Goal: Transaction & Acquisition: Purchase product/service

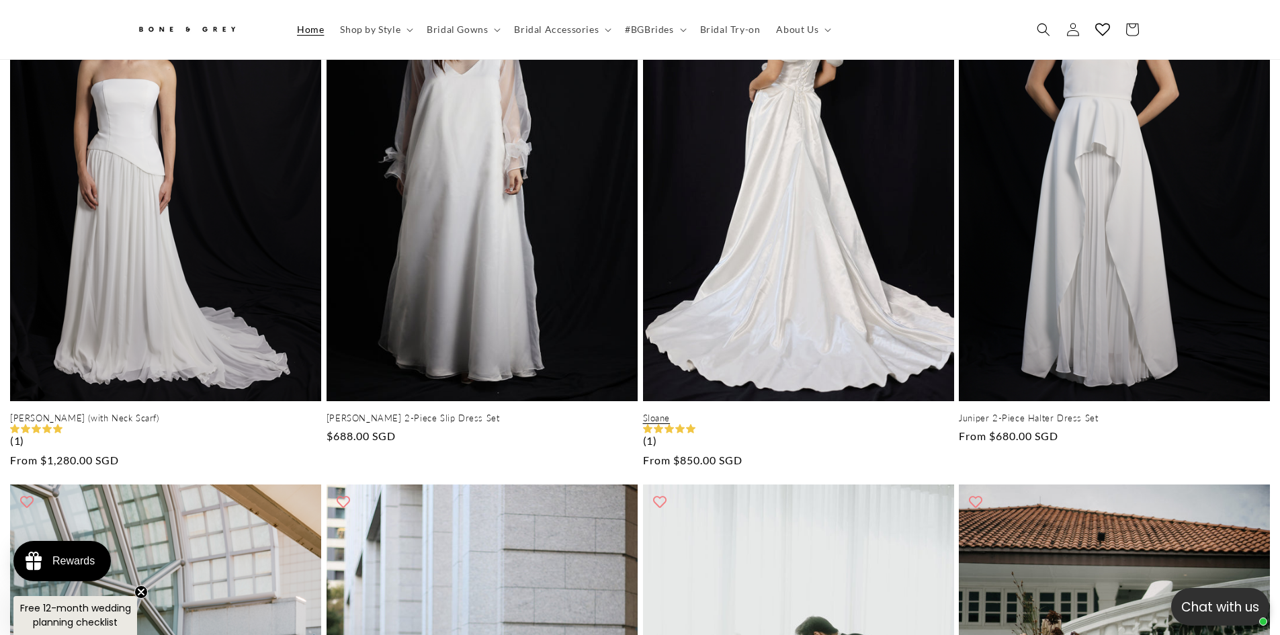
scroll to position [733, 0]
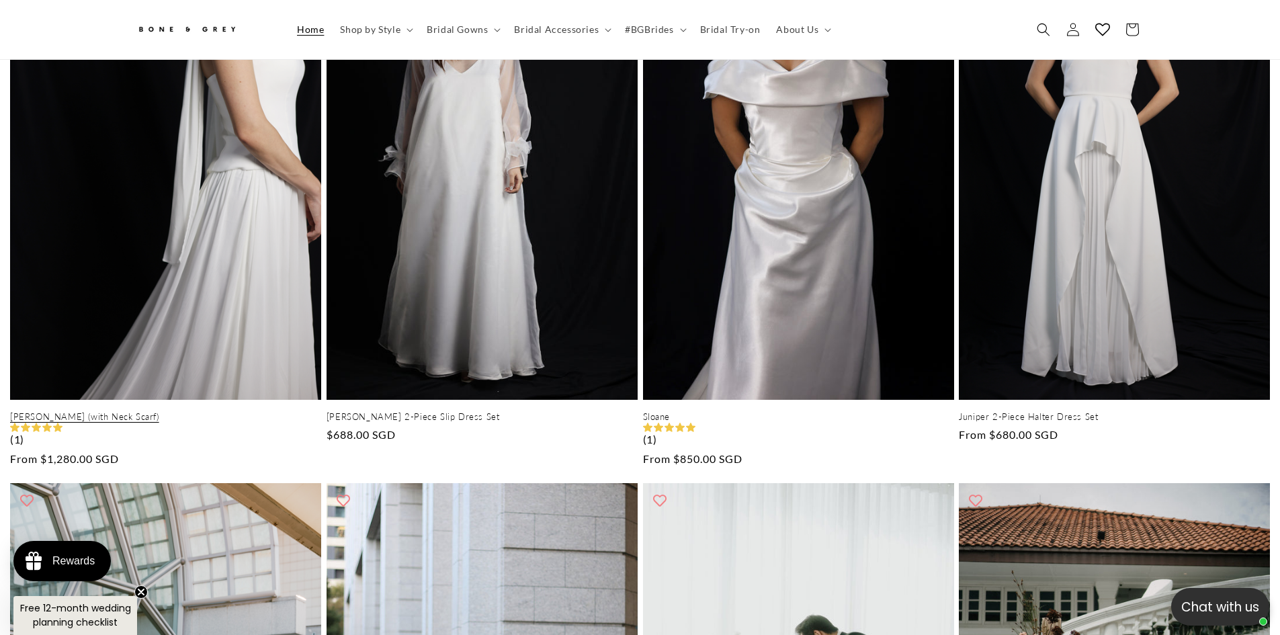
click at [189, 411] on link "[PERSON_NAME] (with Neck Scarf)" at bounding box center [165, 416] width 311 height 11
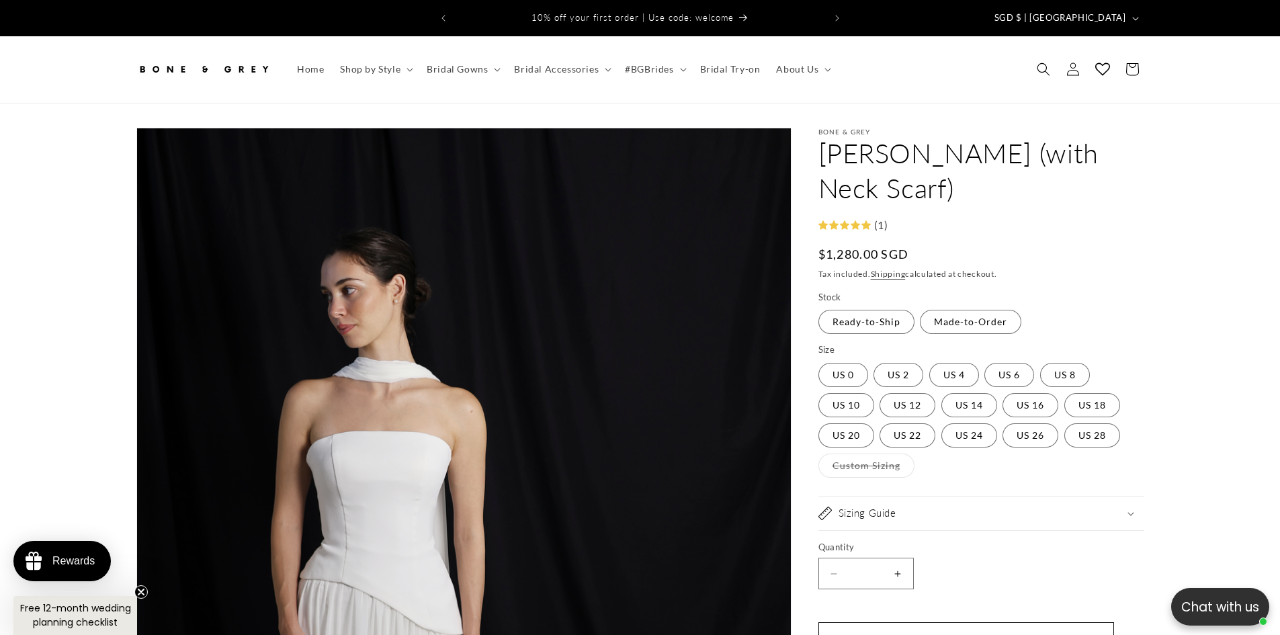
click at [900, 558] on button "Increase quantity for [PERSON_NAME] (with Neck Scarf)" at bounding box center [898, 574] width 30 height 32
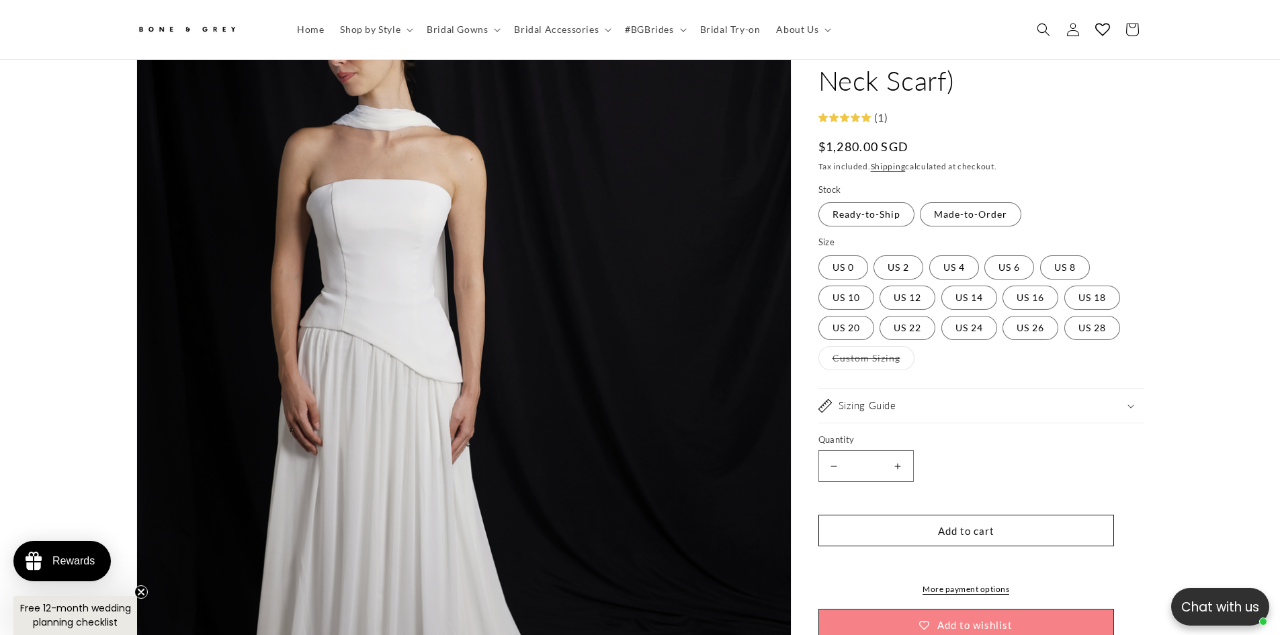
scroll to position [261, 0]
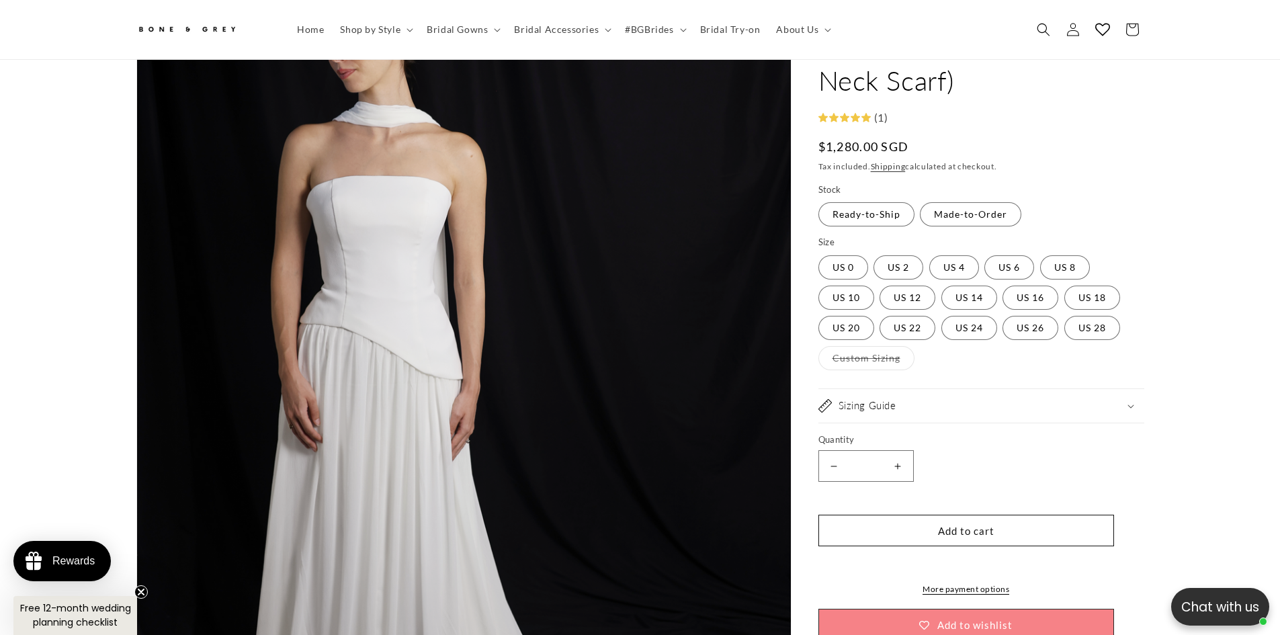
click at [902, 451] on button "Increase quantity for [PERSON_NAME] (with Neck Scarf)" at bounding box center [898, 467] width 30 height 32
type input "*"
click at [975, 515] on button "Add to cart" at bounding box center [966, 531] width 296 height 32
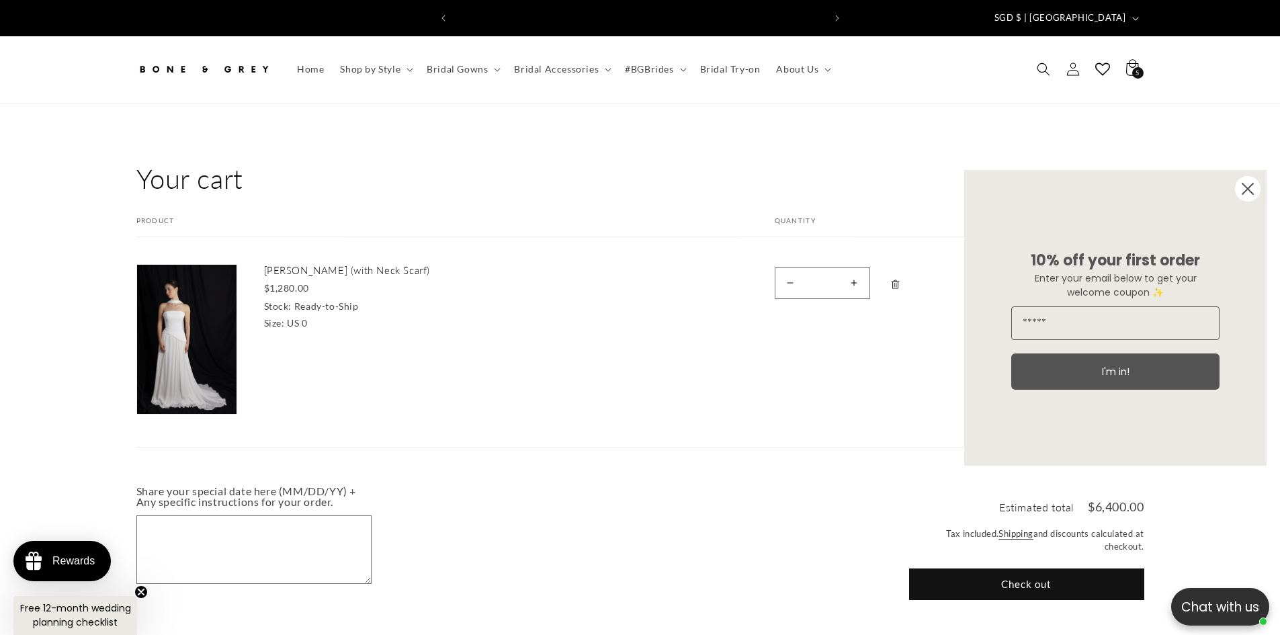
scroll to position [0, 370]
click at [1251, 184] on circle "Close dialog" at bounding box center [1248, 189] width 26 height 26
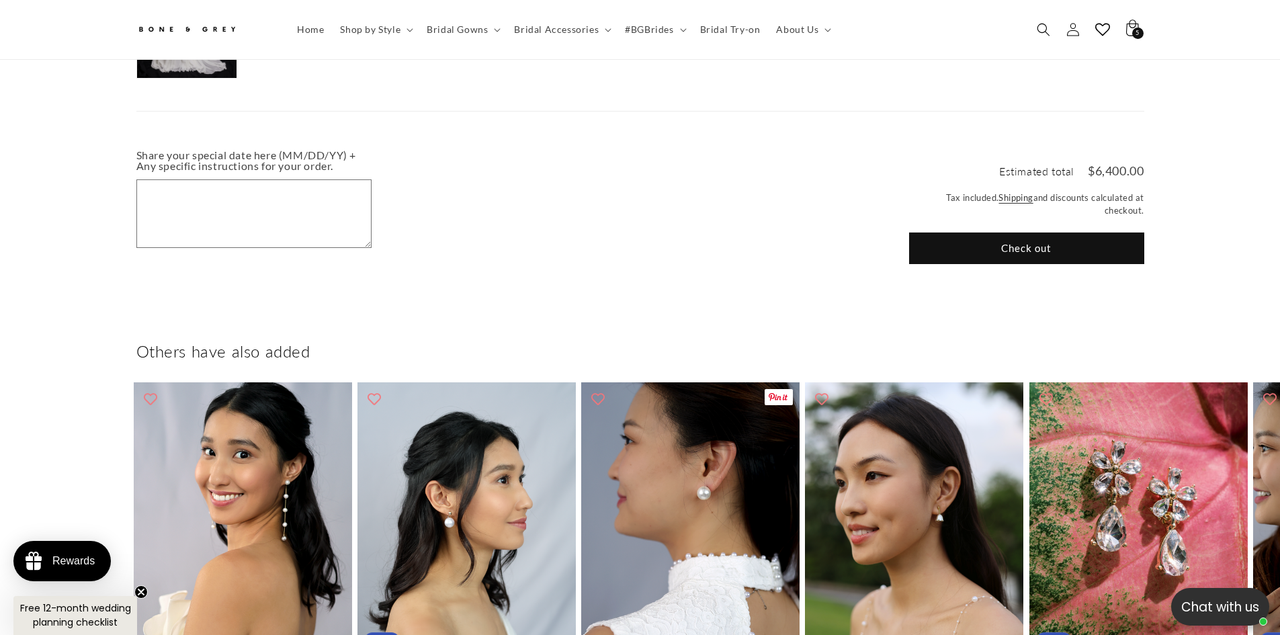
scroll to position [732, 0]
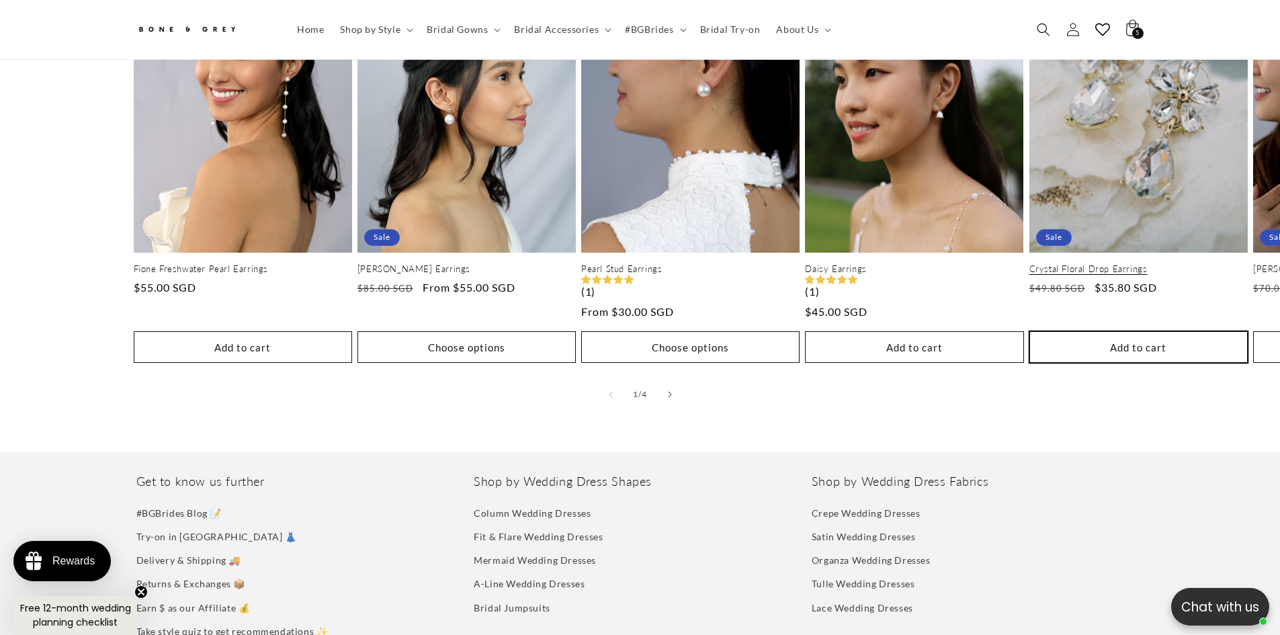
click at [1101, 357] on button "Add to cart Sold out" at bounding box center [1138, 347] width 218 height 32
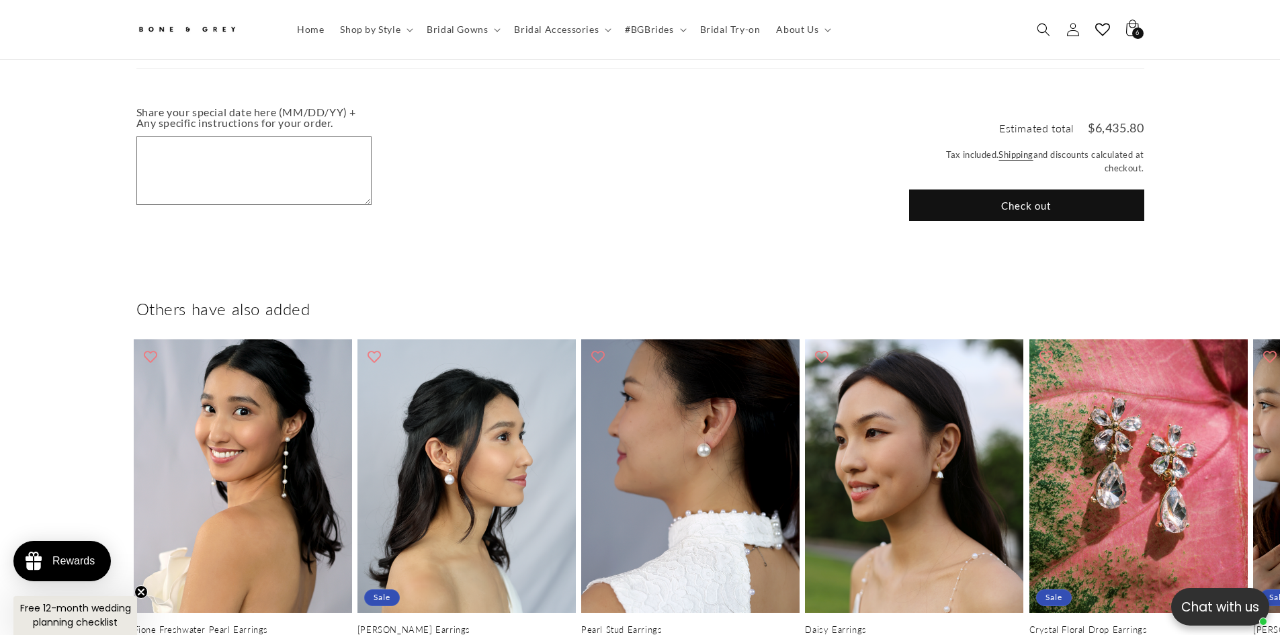
scroll to position [799, 0]
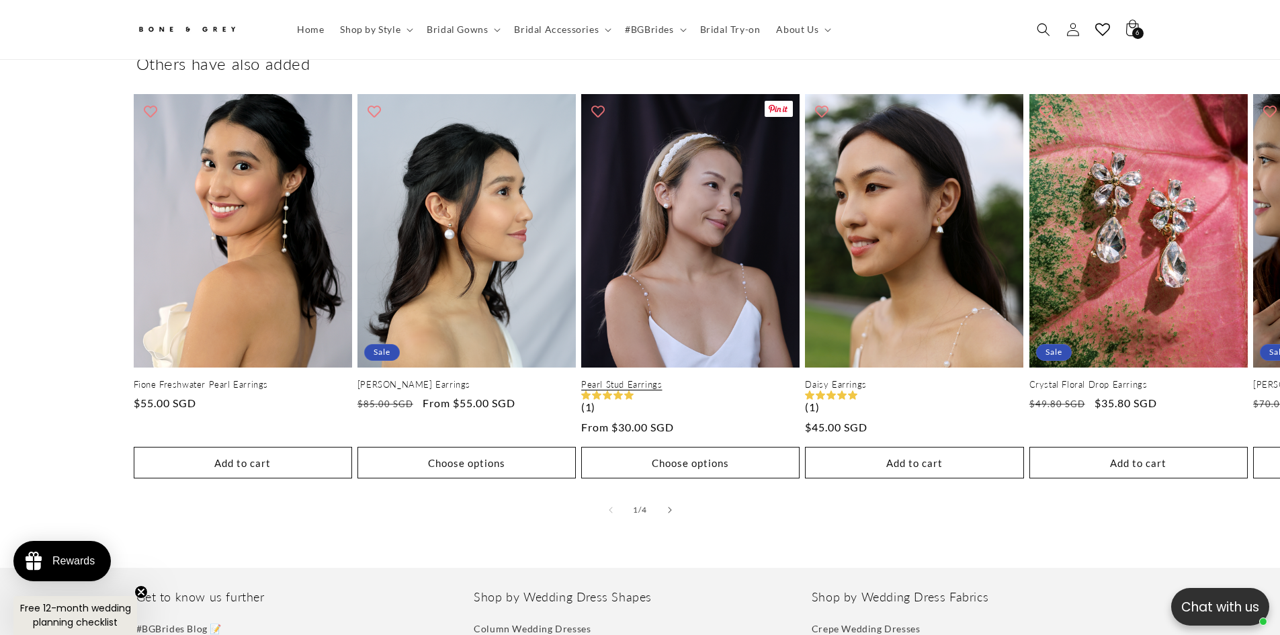
click at [683, 379] on link "Pearl Stud Earrings" at bounding box center [690, 384] width 218 height 11
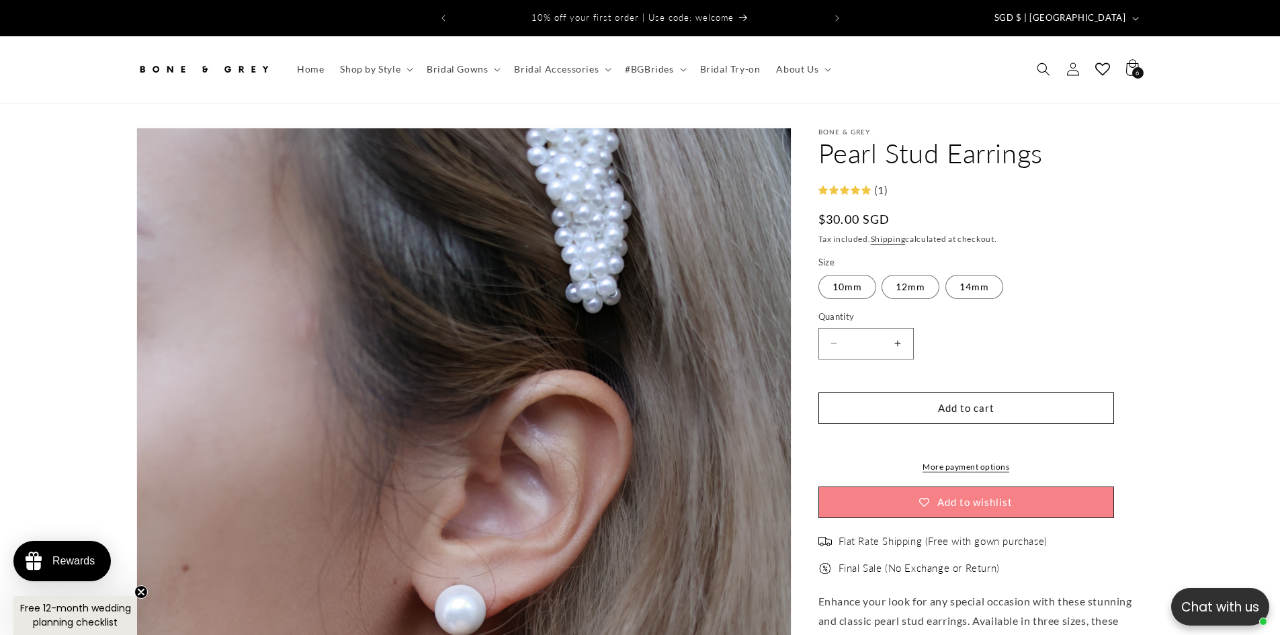
click at [897, 336] on button "Increase quantity for Pearl Stud Earrings" at bounding box center [898, 344] width 30 height 32
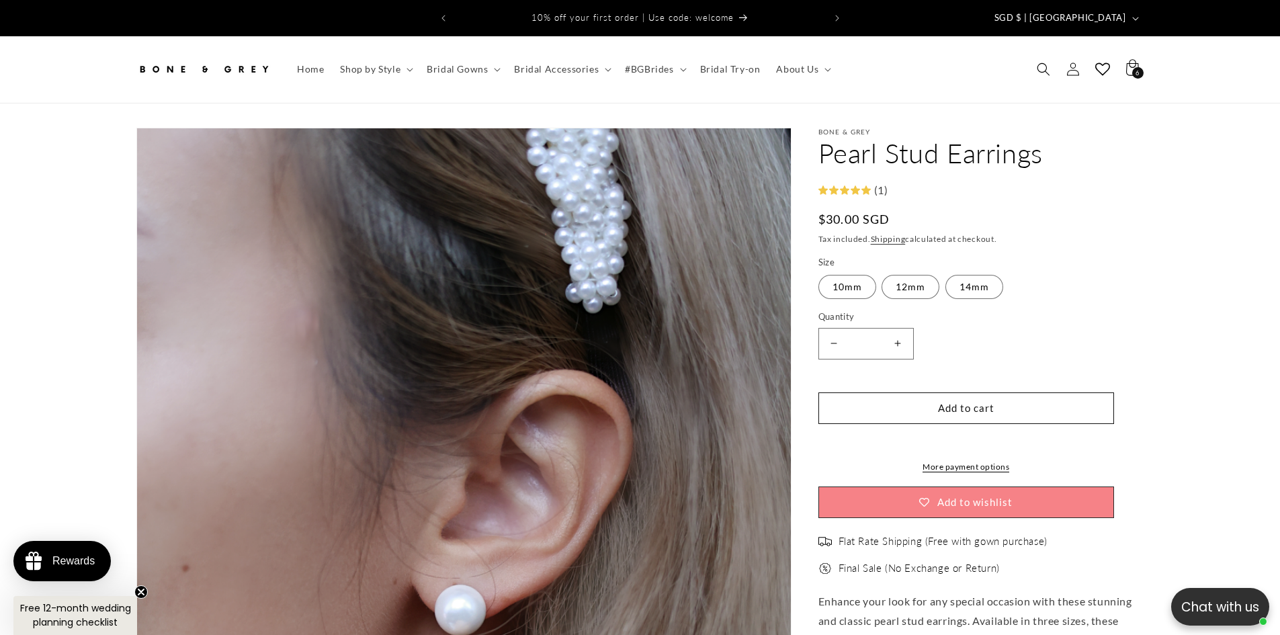
click at [897, 336] on button "Increase quantity for Pearl Stud Earrings" at bounding box center [898, 344] width 30 height 32
click at [943, 404] on button "Add to cart" at bounding box center [966, 408] width 296 height 32
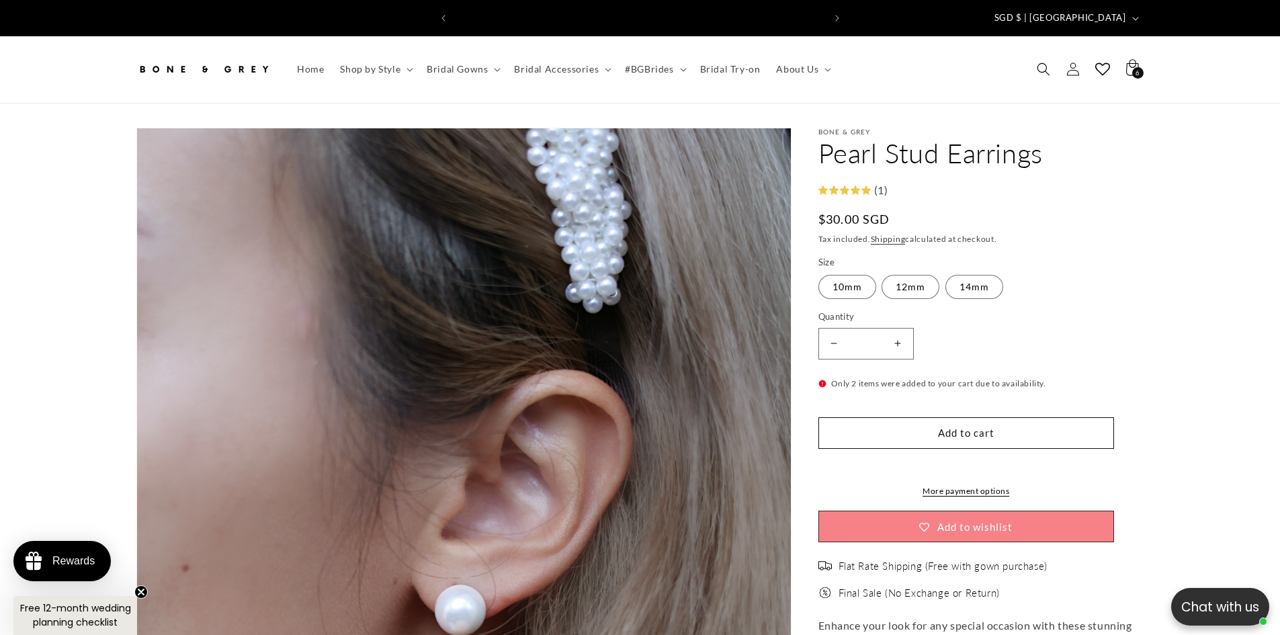
scroll to position [0, 370]
click at [833, 333] on button "Decrease quantity for Pearl Stud Earrings" at bounding box center [834, 344] width 30 height 32
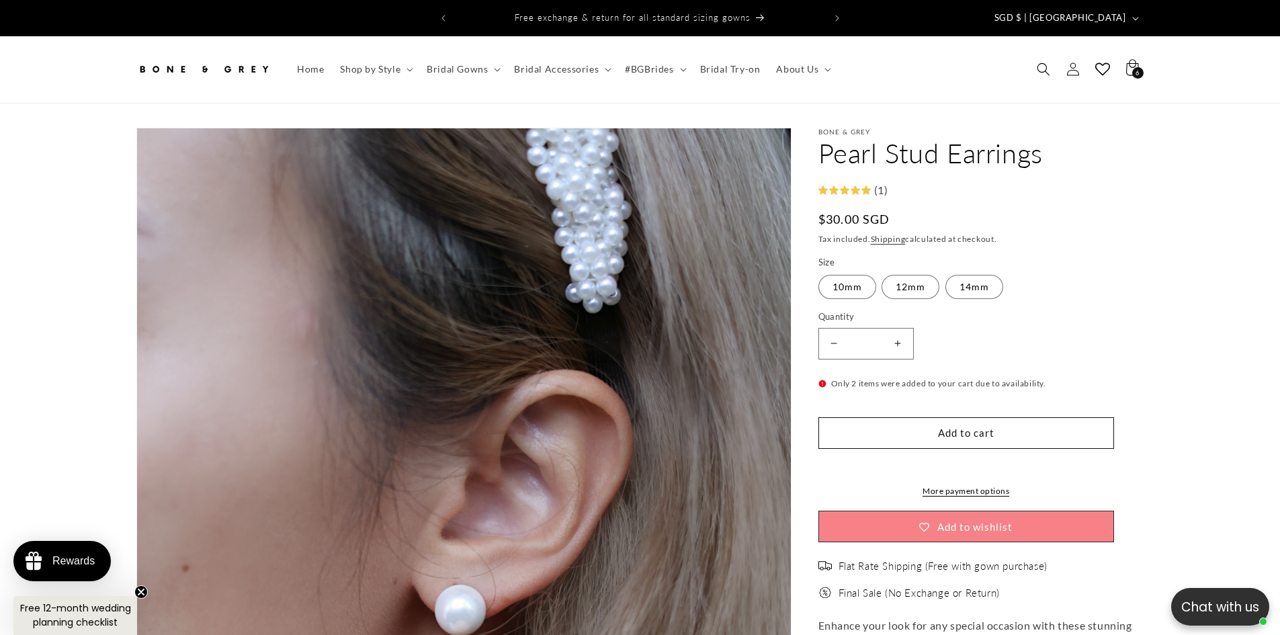
click at [833, 333] on button "Decrease quantity for Pearl Stud Earrings" at bounding box center [834, 344] width 30 height 32
click at [932, 417] on button "Add to cart" at bounding box center [966, 433] width 296 height 32
click at [835, 337] on button "Decrease quantity for Pearl Stud Earrings" at bounding box center [834, 344] width 30 height 32
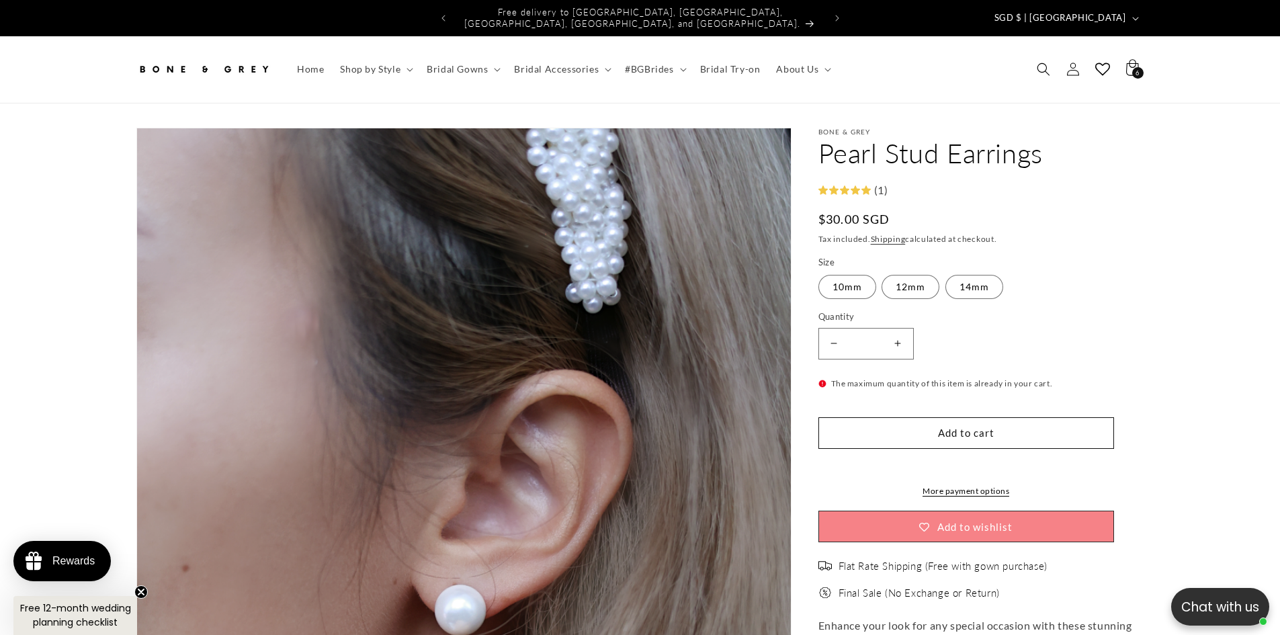
type input "*"
click at [974, 430] on button "Add to cart" at bounding box center [966, 433] width 296 height 32
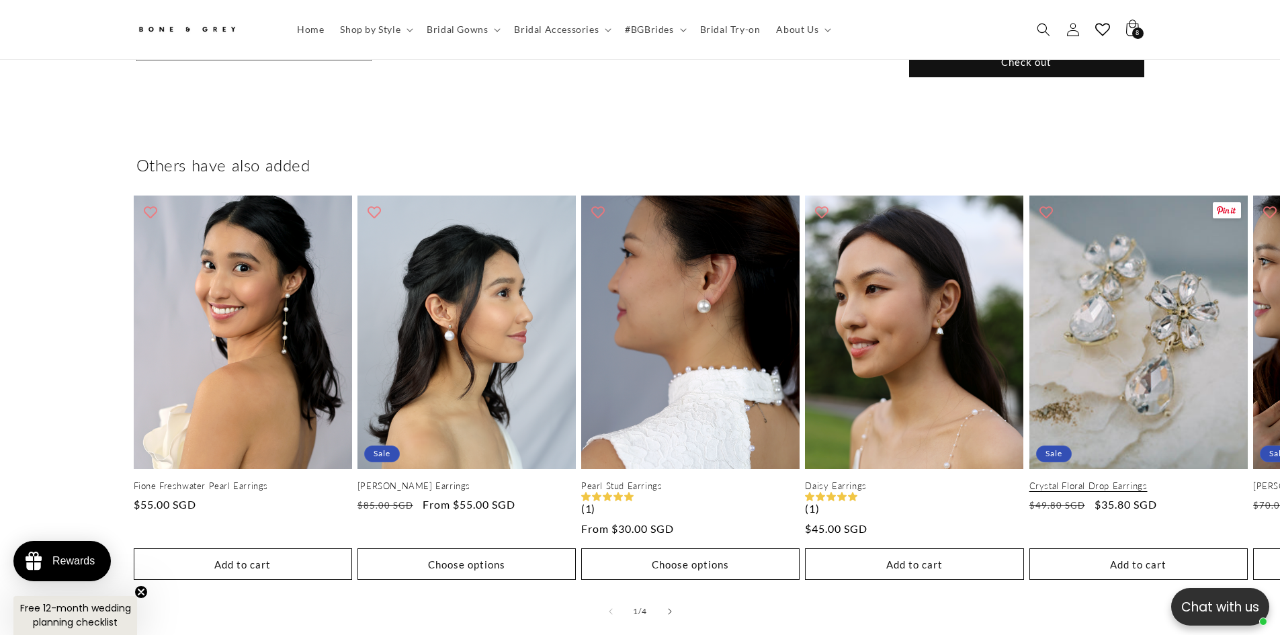
scroll to position [926, 0]
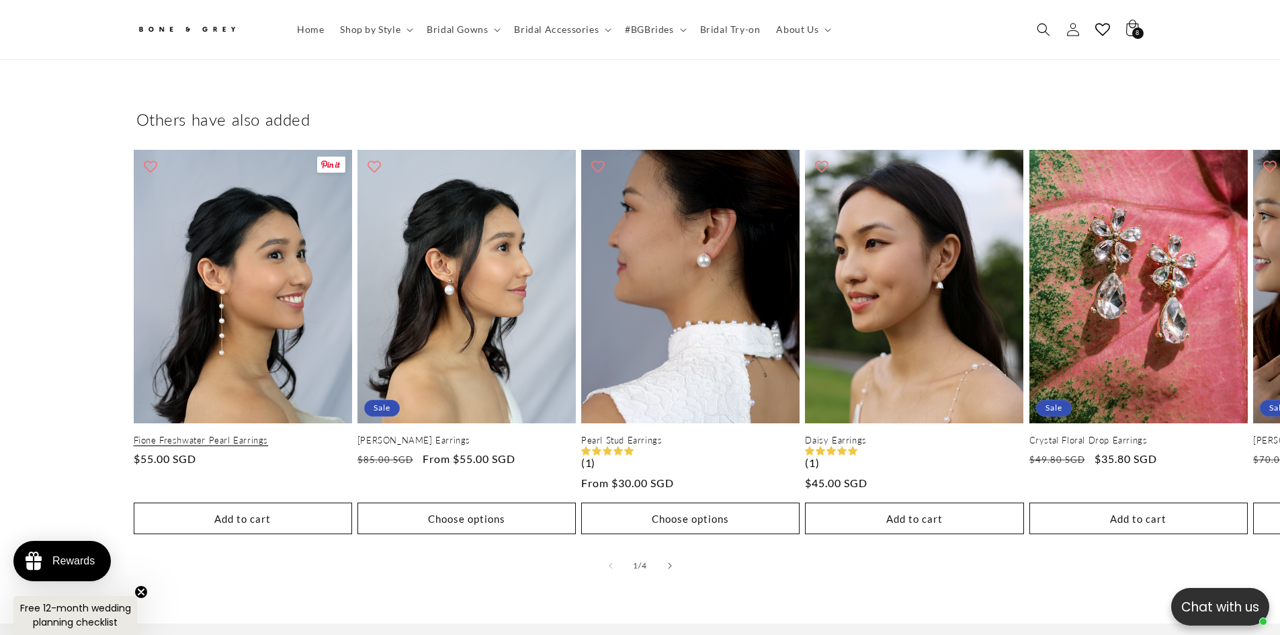
click at [230, 435] on link "Fione Freshwater Pearl Earrings" at bounding box center [243, 440] width 218 height 11
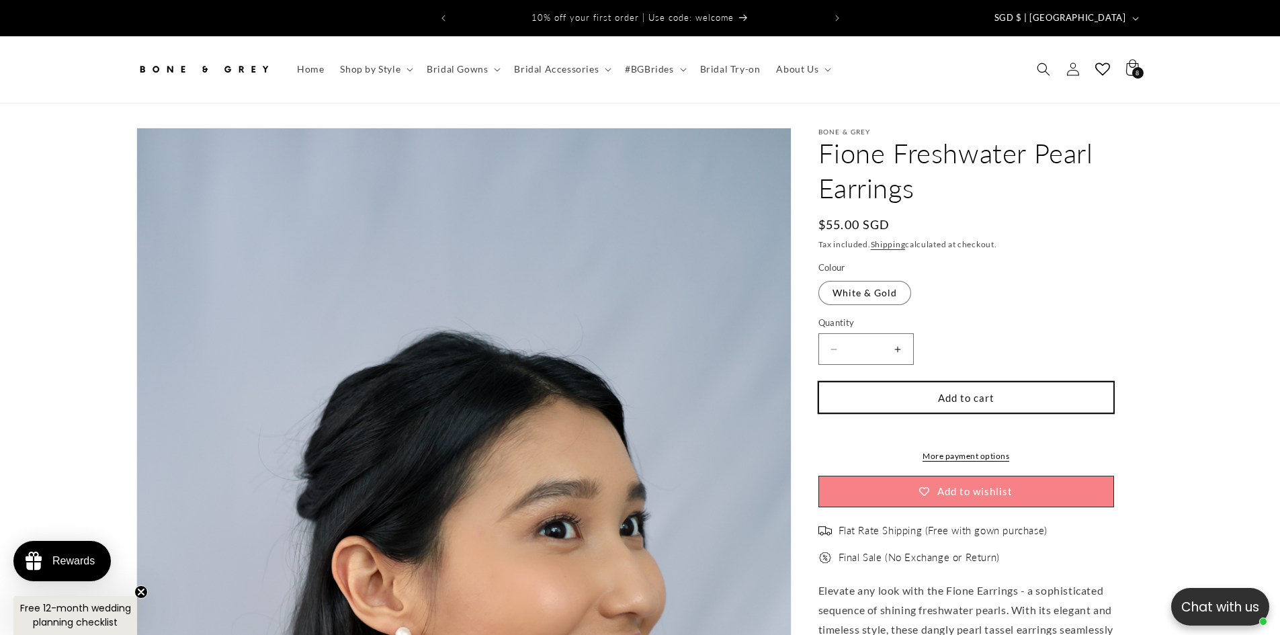
click at [976, 382] on button "Add to cart" at bounding box center [966, 398] width 296 height 32
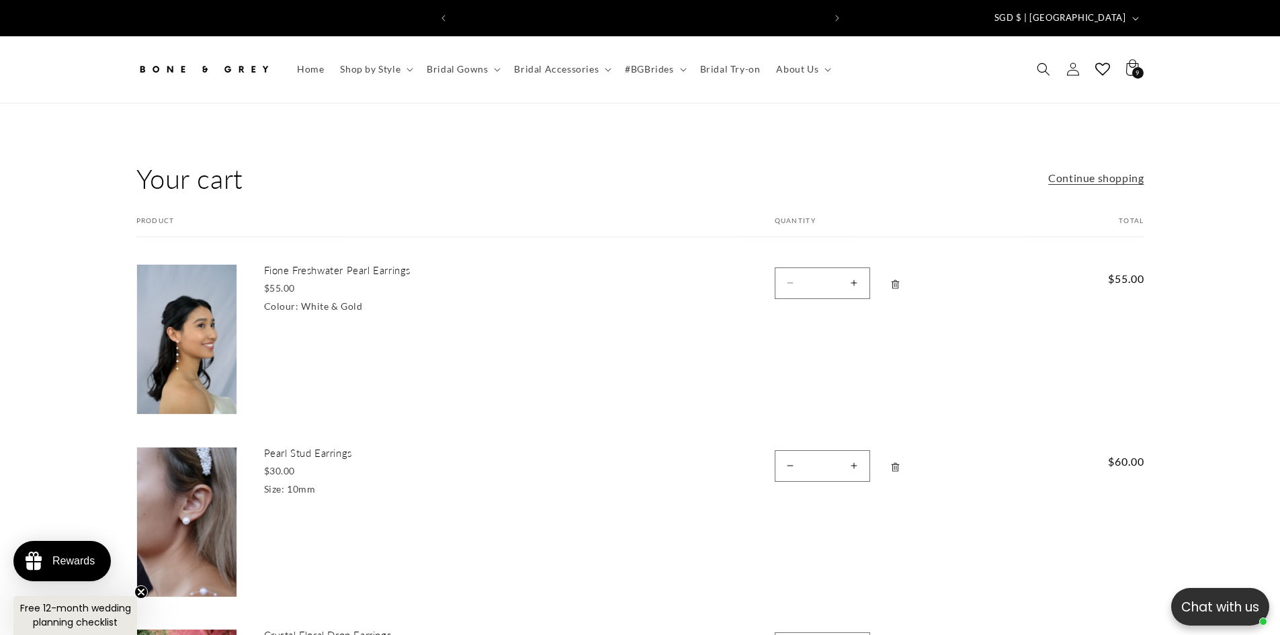
click at [179, 54] on img at bounding box center [203, 69] width 134 height 30
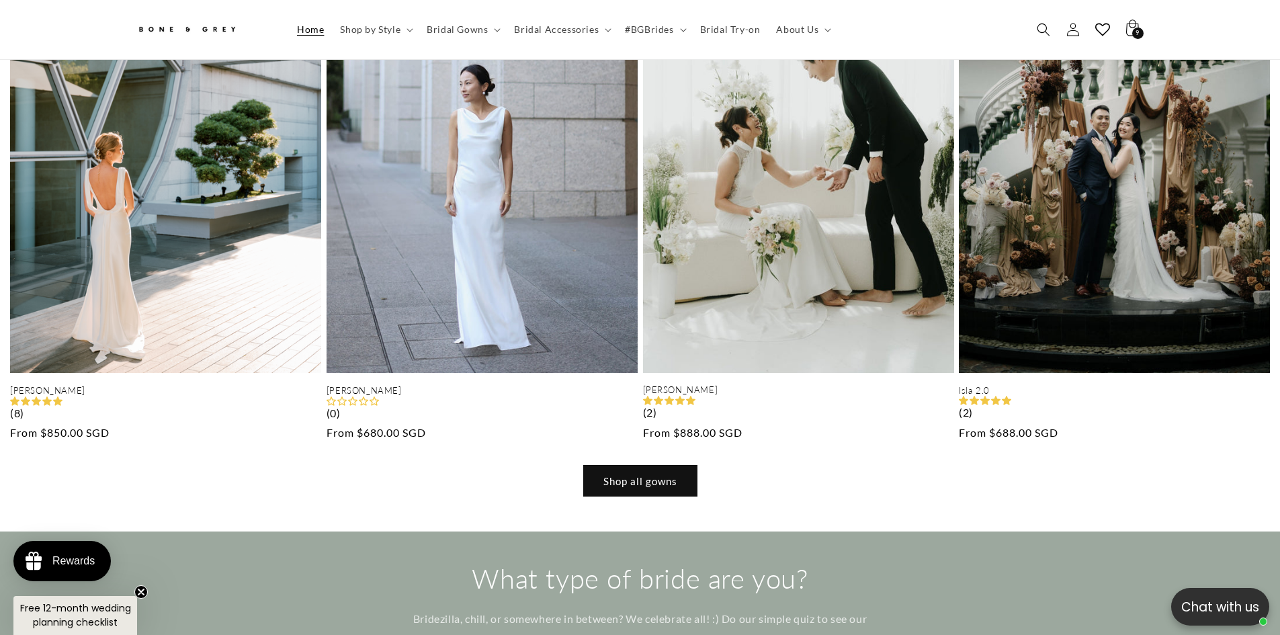
scroll to position [1334, 0]
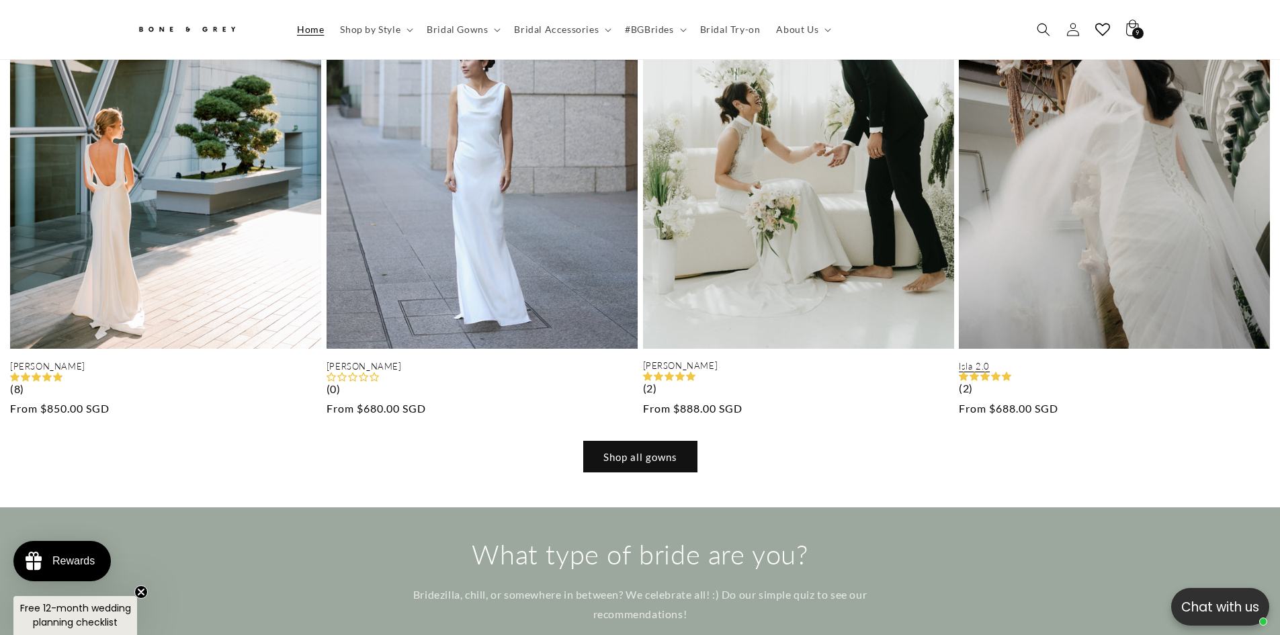
click at [1158, 361] on link "Isla 2.0" at bounding box center [1114, 366] width 311 height 11
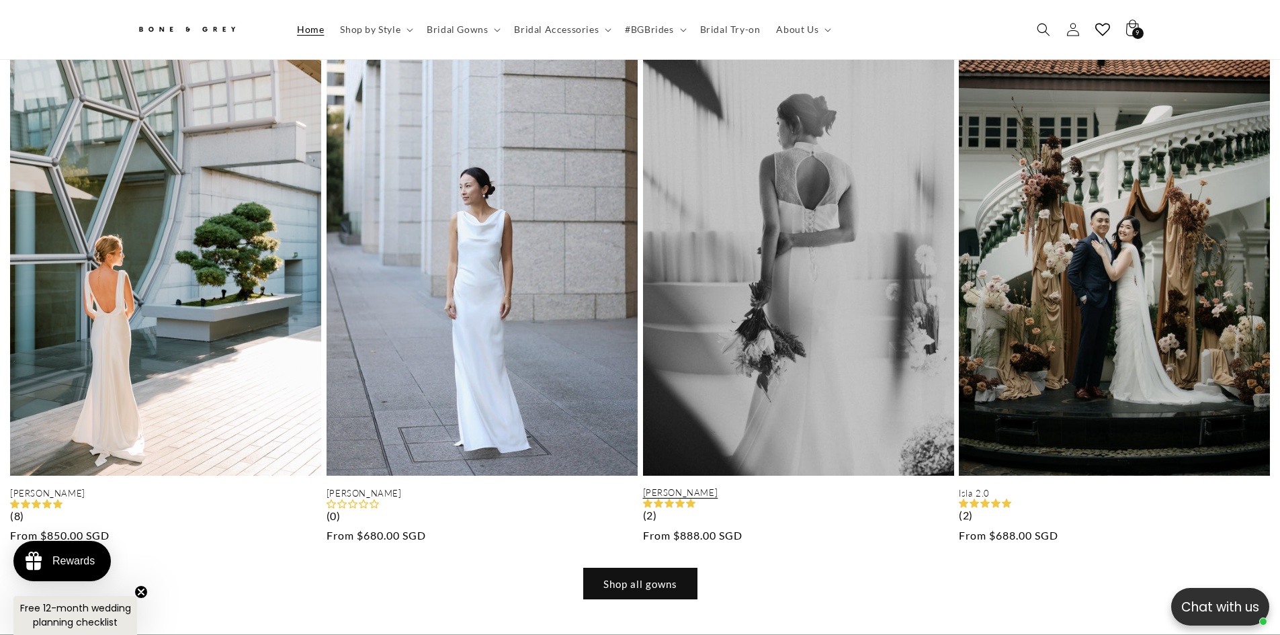
scroll to position [1195, 0]
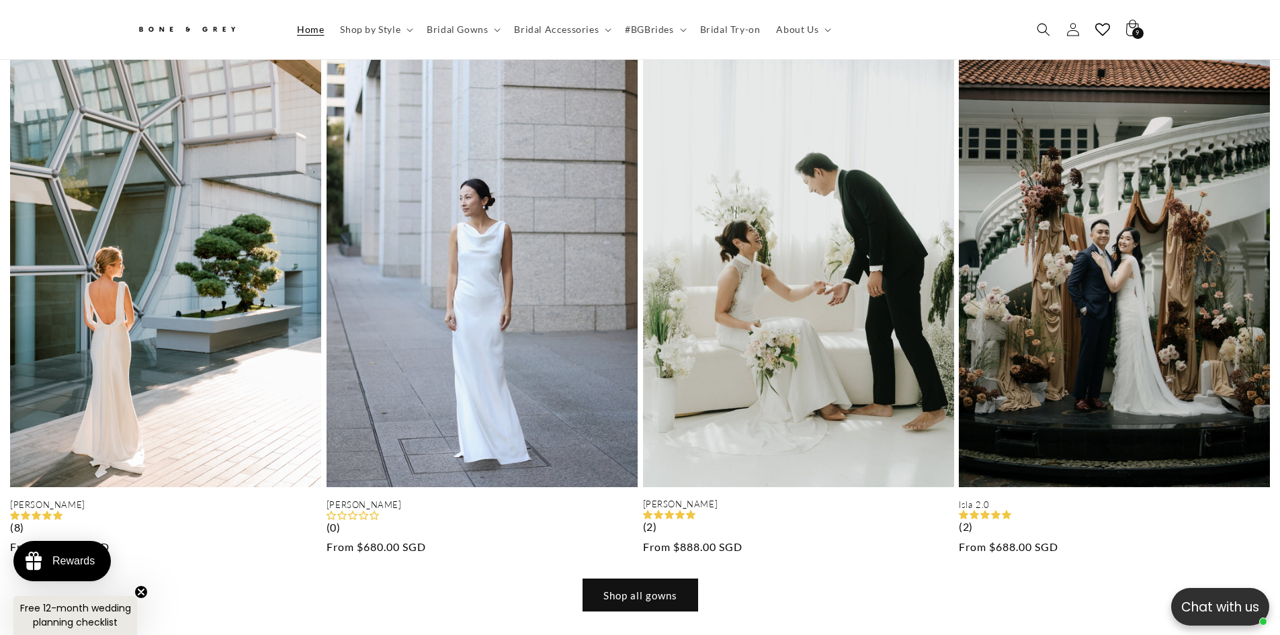
click at [671, 579] on link "Shop all gowns" at bounding box center [640, 595] width 114 height 32
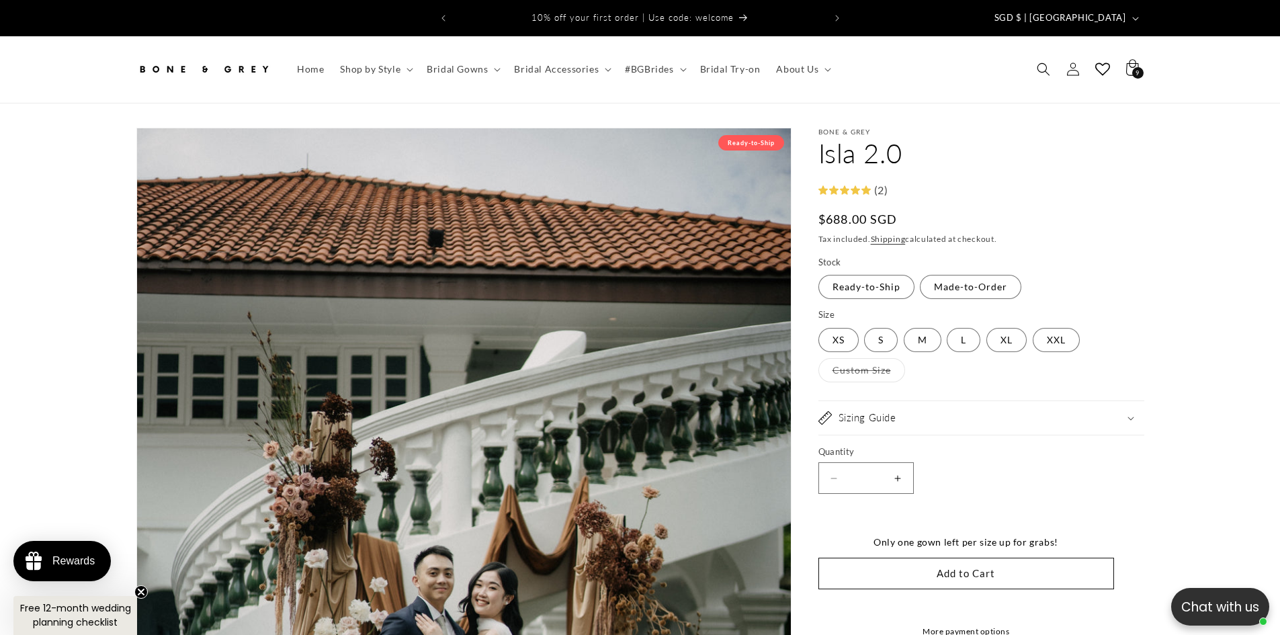
click at [891, 467] on button "Increase quantity for Isla 2.0" at bounding box center [898, 478] width 30 height 32
click at [898, 465] on button "Increase quantity for Isla 2.0" at bounding box center [898, 478] width 30 height 32
type input "*"
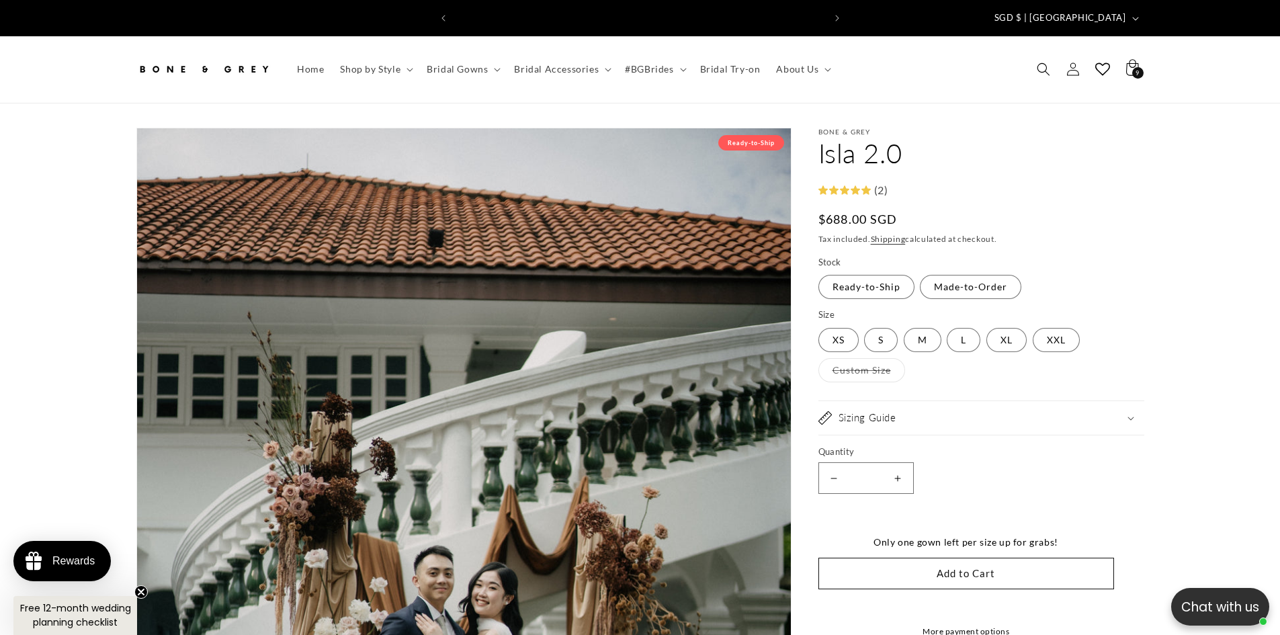
scroll to position [0, 370]
click at [972, 567] on button "Add to Cart" at bounding box center [966, 574] width 296 height 32
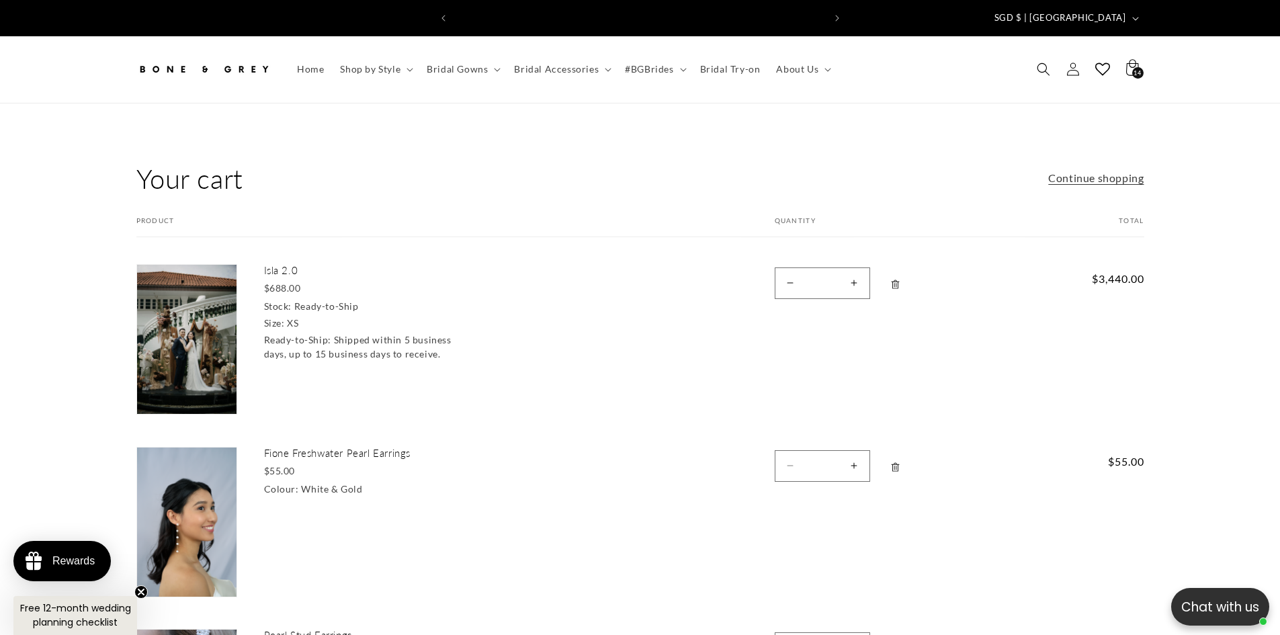
scroll to position [0, 370]
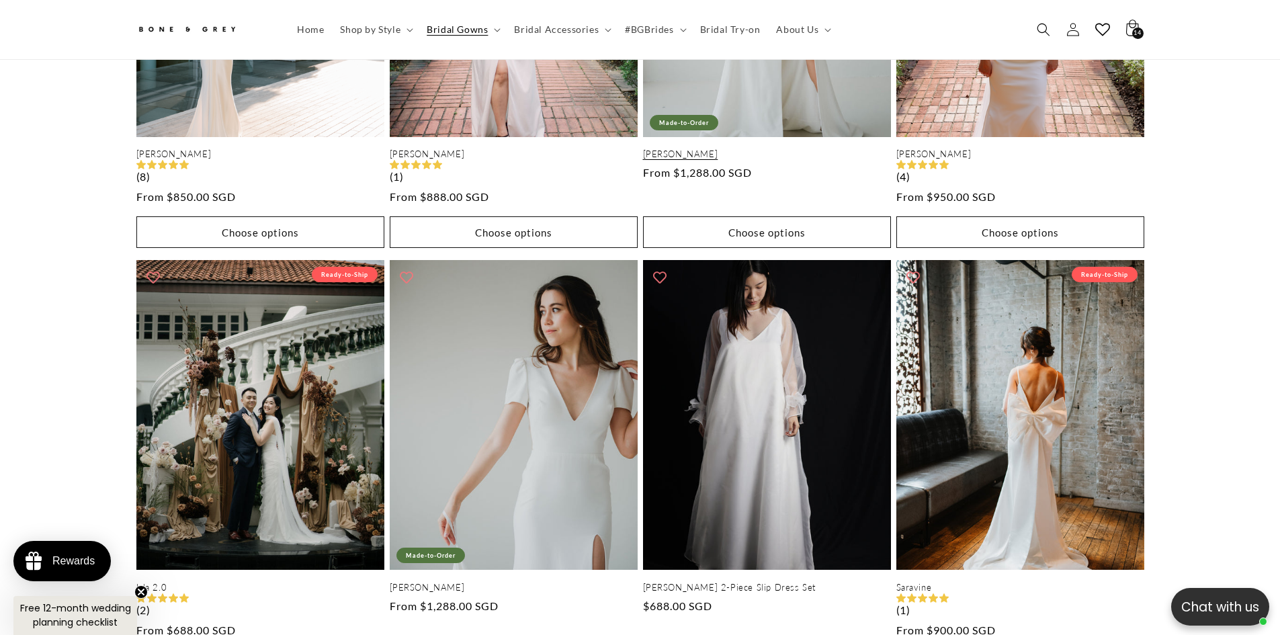
scroll to position [1605, 0]
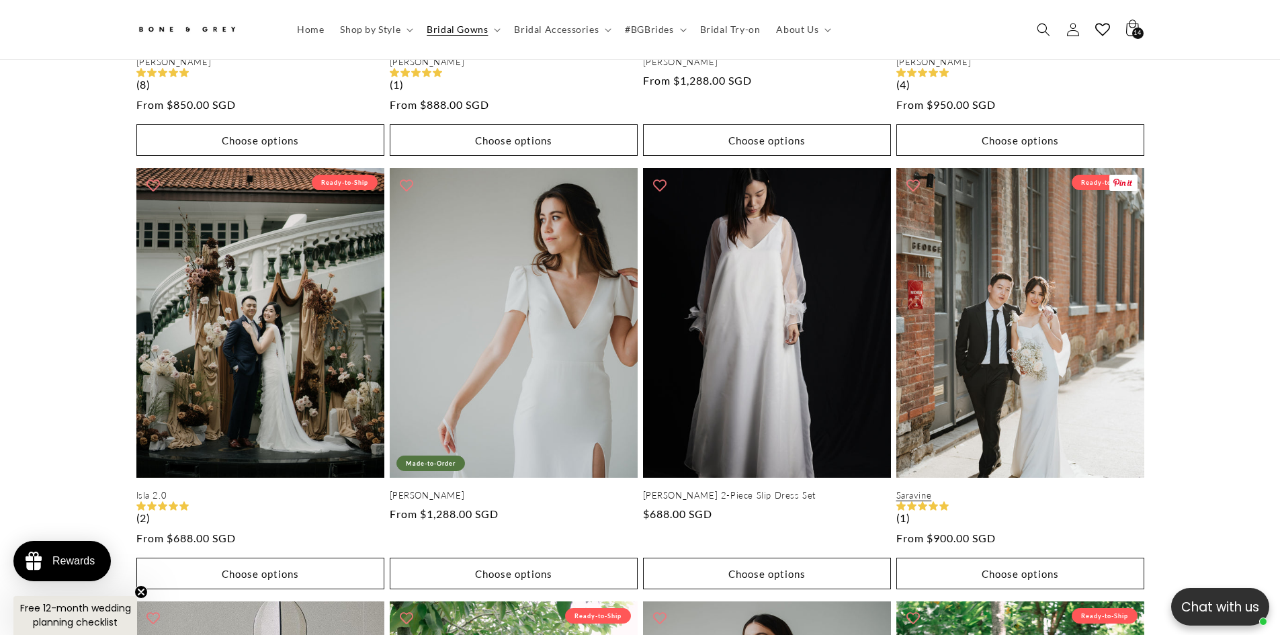
click at [993, 490] on link "Saravine" at bounding box center [1020, 495] width 248 height 11
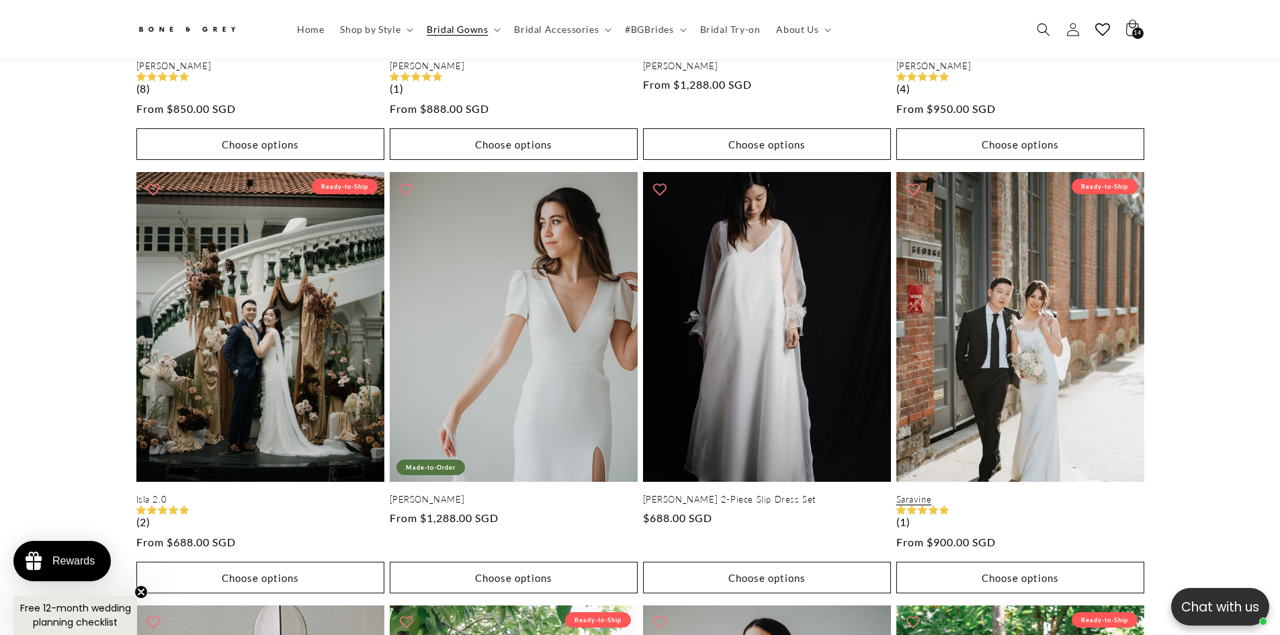
scroll to position [0, 739]
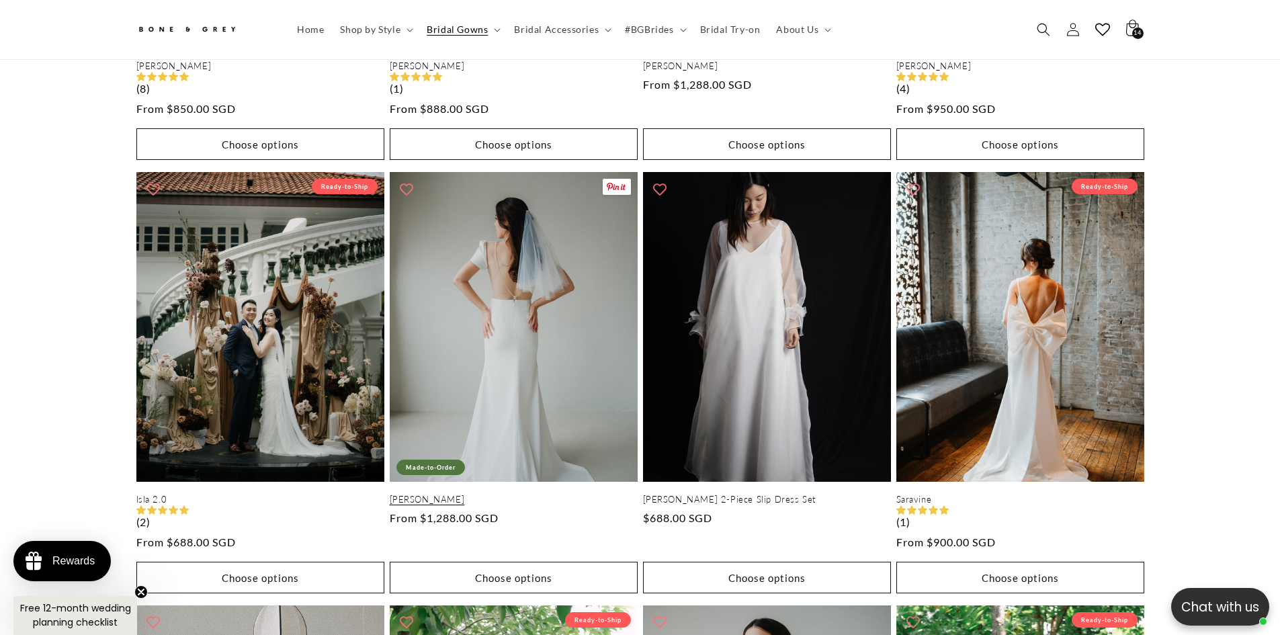
click at [524, 494] on link "[PERSON_NAME]" at bounding box center [514, 499] width 248 height 11
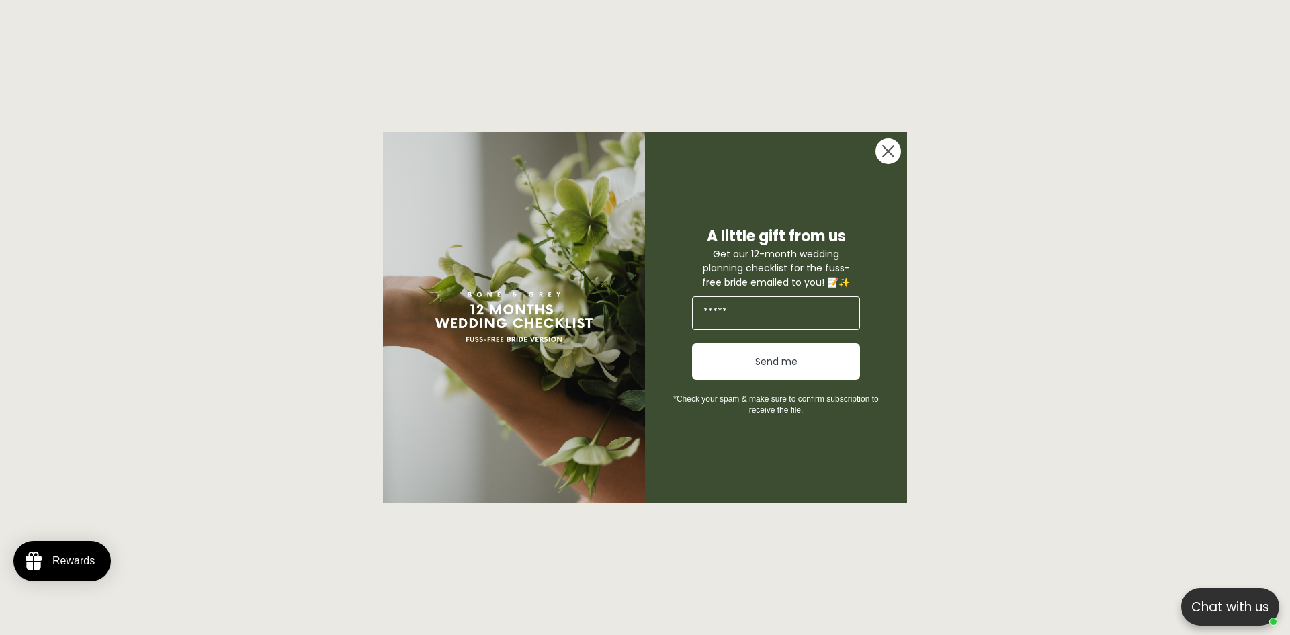
click at [905, 439] on form "A little gift from us Get our 12-month wedding planning checklist for the fuss-…" at bounding box center [645, 317] width 524 height 370
click at [894, 148] on circle "Close dialog" at bounding box center [889, 151] width 26 height 26
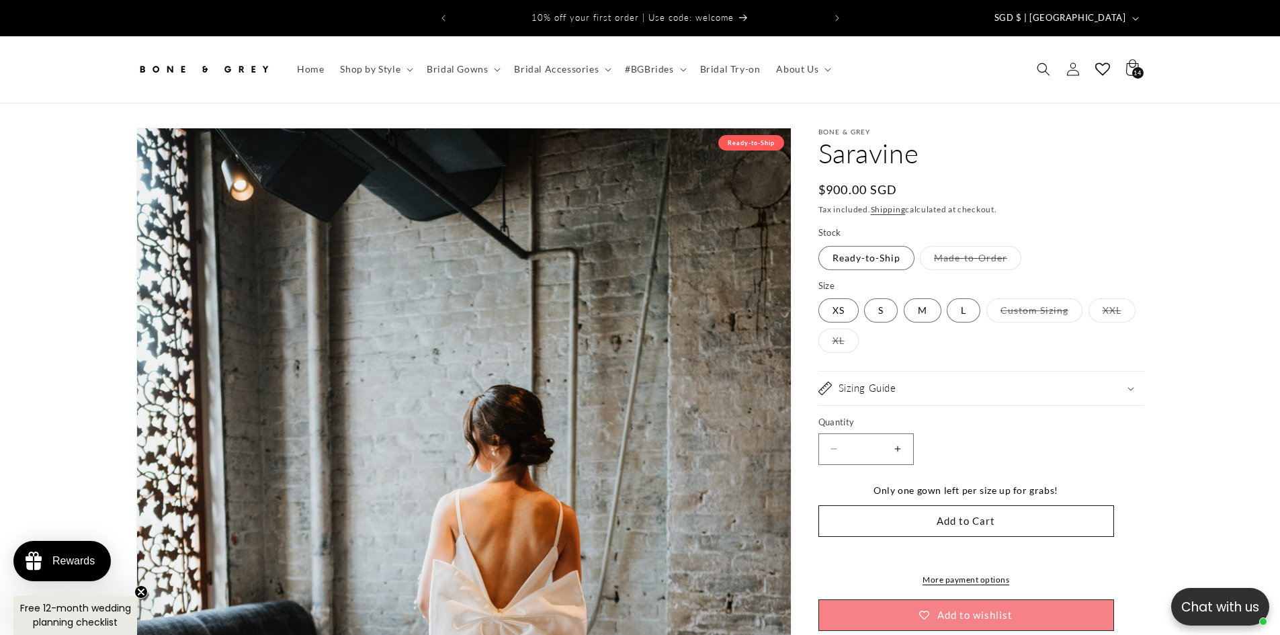
click at [892, 436] on button "Increase quantity for Saravine" at bounding box center [898, 449] width 30 height 32
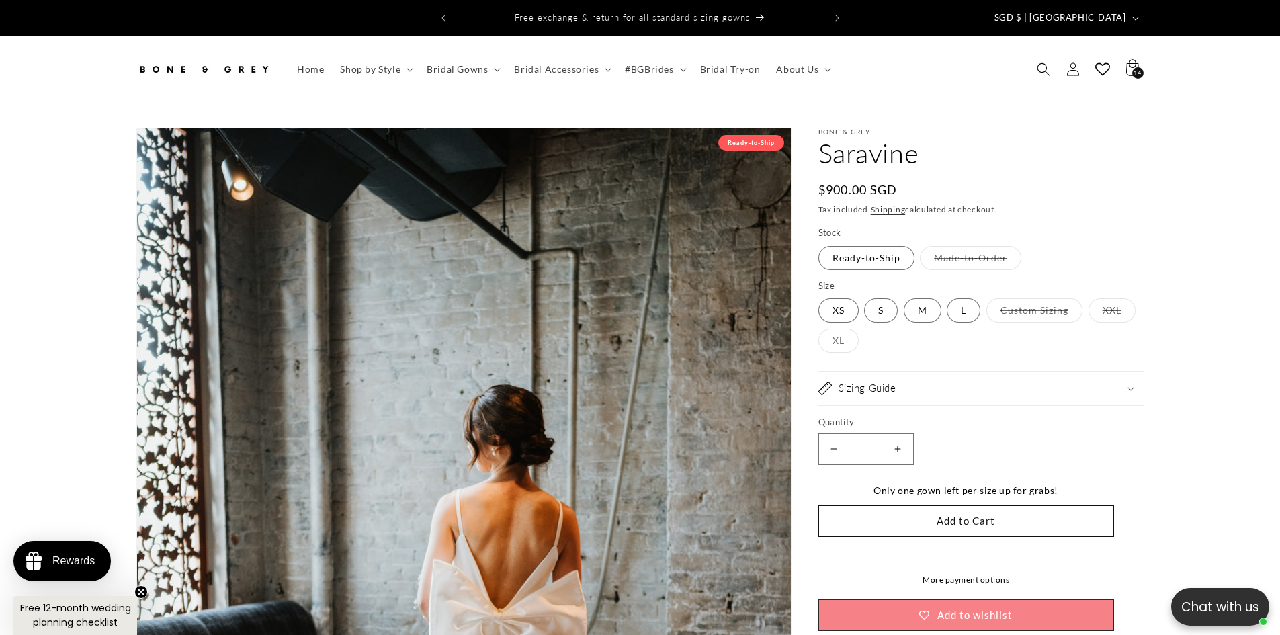
click at [892, 436] on button "Increase quantity for Saravine" at bounding box center [898, 449] width 30 height 32
click at [956, 512] on button "Add to Cart" at bounding box center [966, 521] width 296 height 32
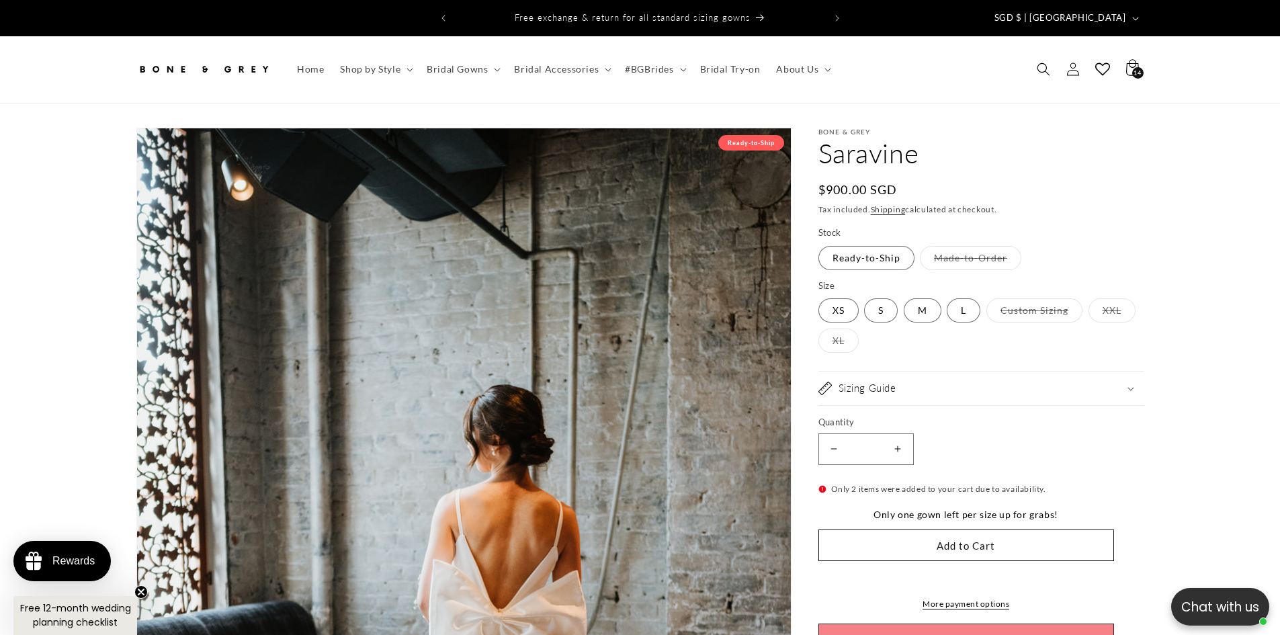
click at [835, 438] on button "Decrease quantity for Saravine" at bounding box center [834, 449] width 30 height 32
click at [834, 438] on button "Decrease quantity for Saravine" at bounding box center [834, 449] width 30 height 32
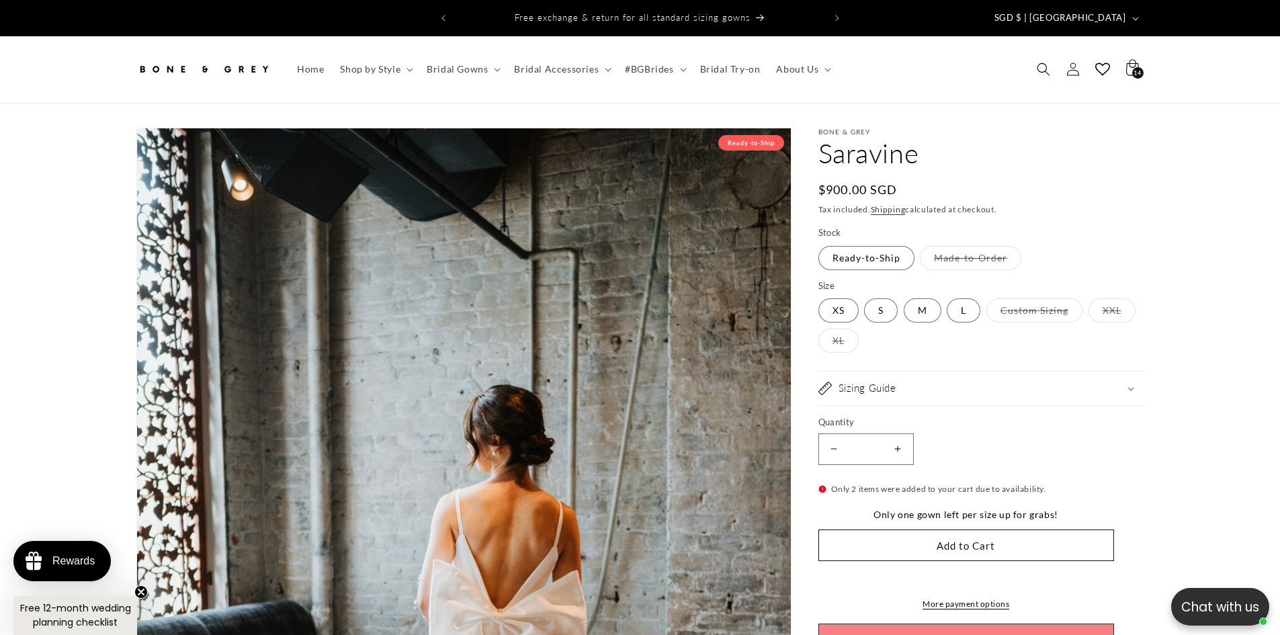
type input "*"
click at [937, 532] on button "Add to Cart" at bounding box center [966, 546] width 296 height 32
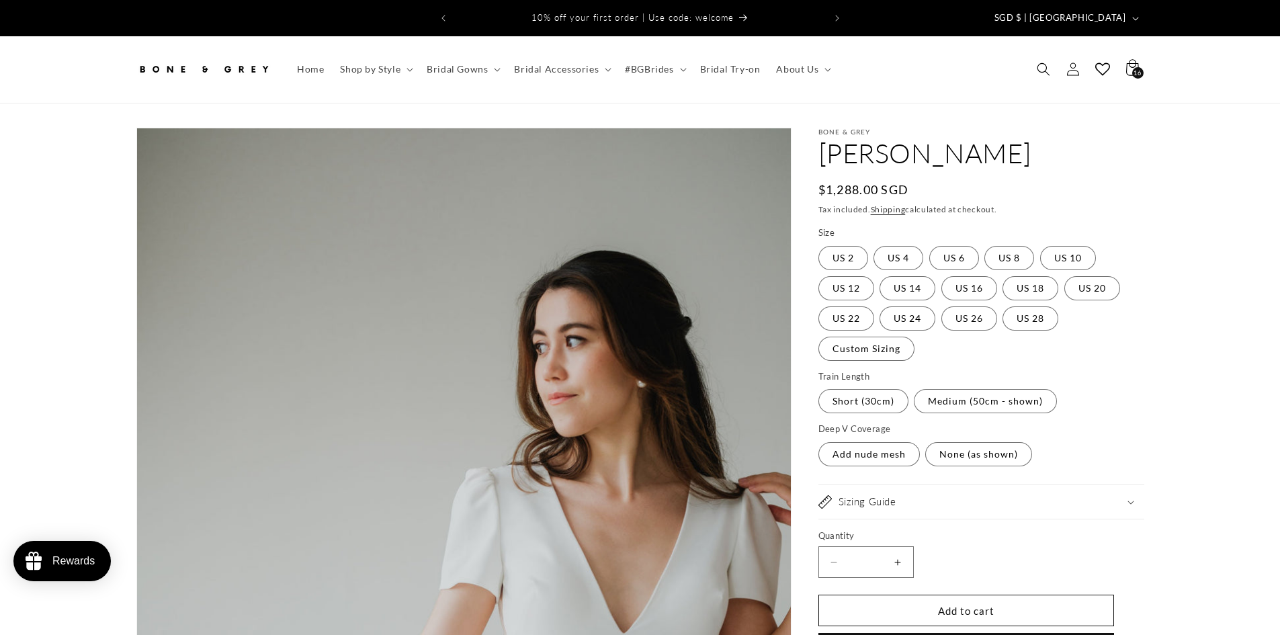
click at [929, 578] on div "Decrease quantity for [PERSON_NAME] * Increase quantity for [PERSON_NAME]" at bounding box center [966, 562] width 296 height 32
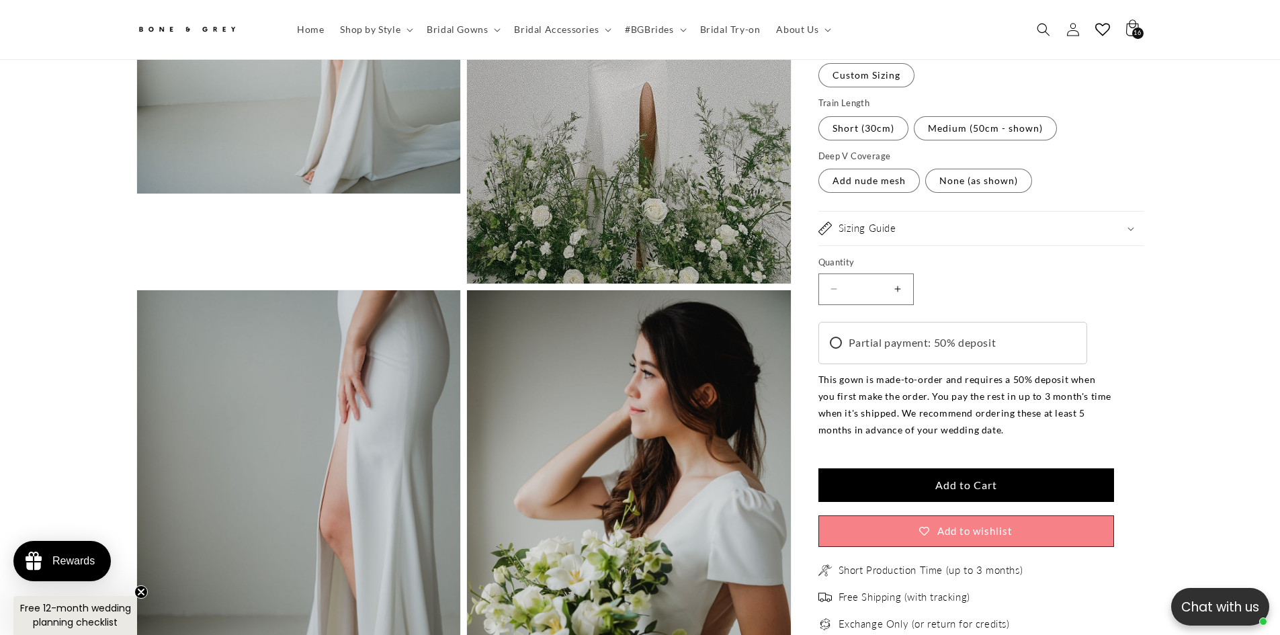
scroll to position [2076, 0]
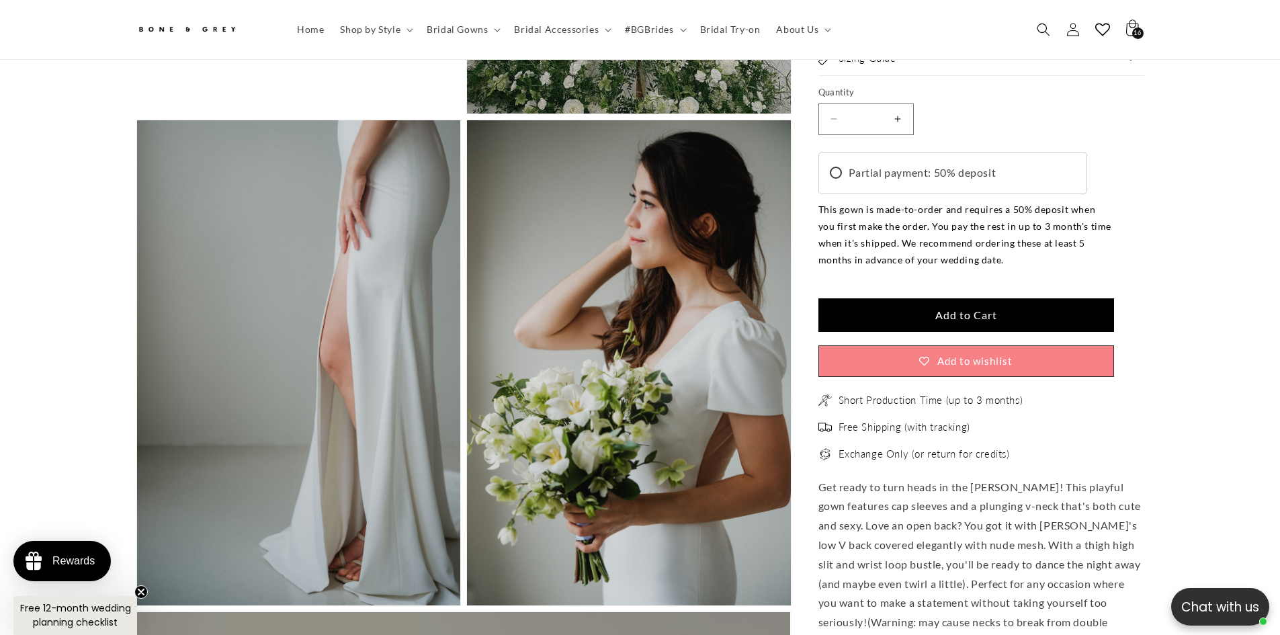
click at [964, 321] on span "Add to Cart" at bounding box center [966, 314] width 62 height 13
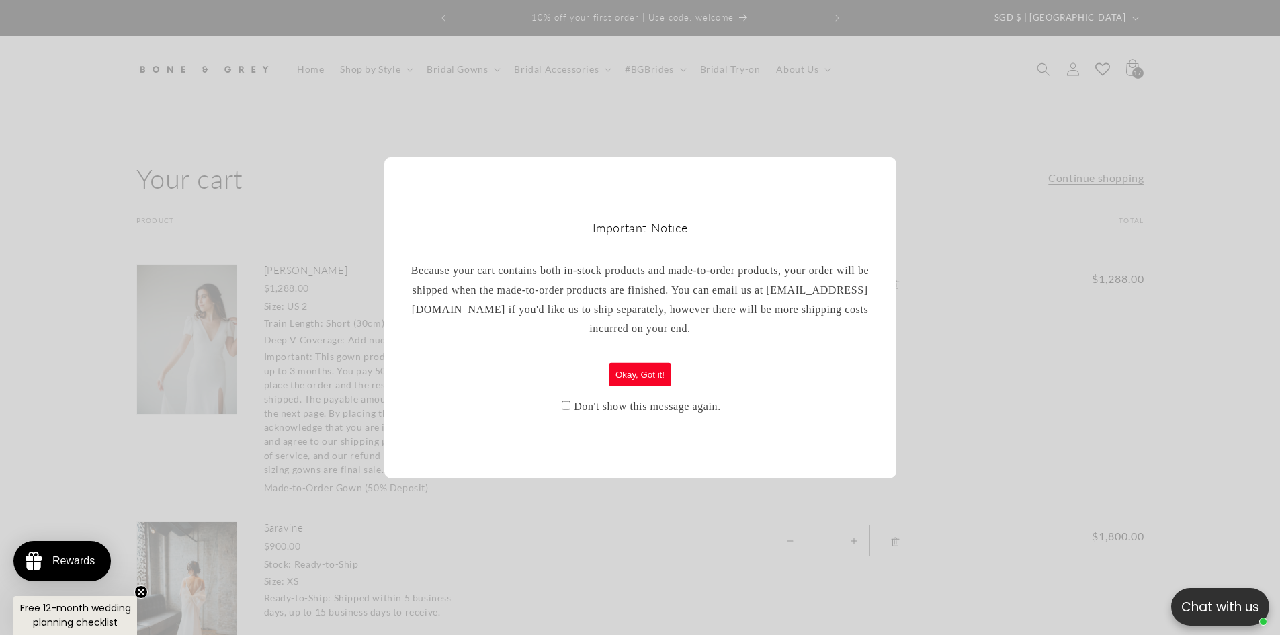
click at [623, 400] on label "Don't show this message again." at bounding box center [647, 405] width 147 height 11
click at [631, 369] on button "Okay, Got it!" at bounding box center [640, 375] width 62 height 24
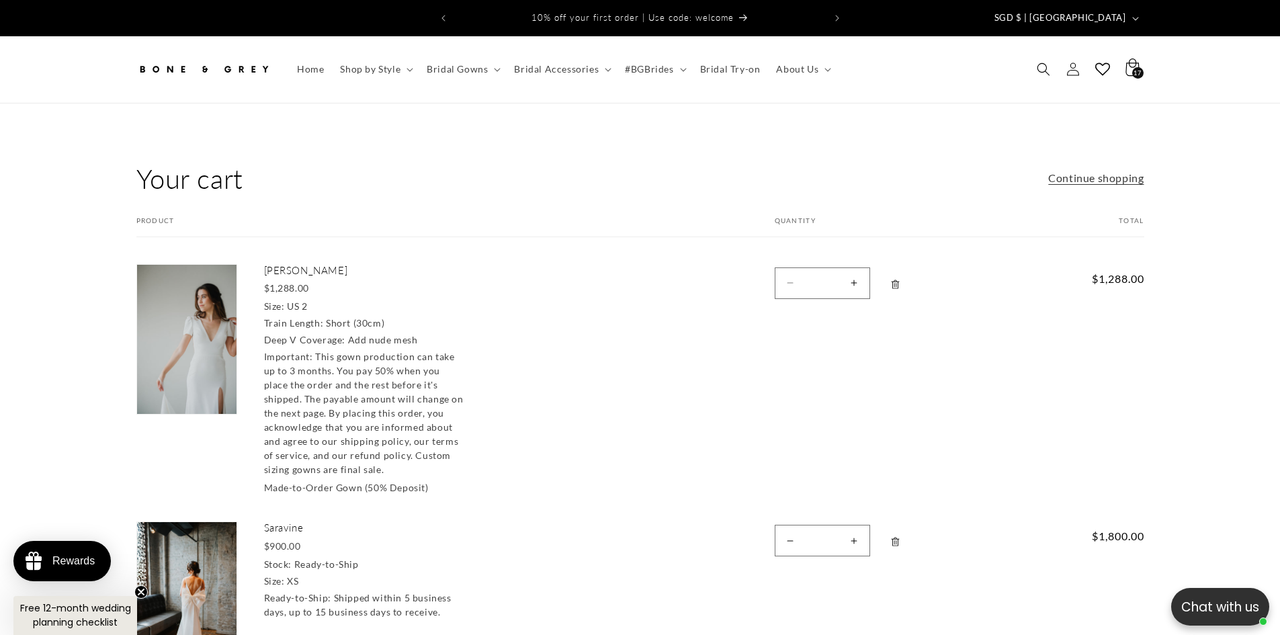
click at [1126, 61] on icon at bounding box center [1132, 70] width 32 height 32
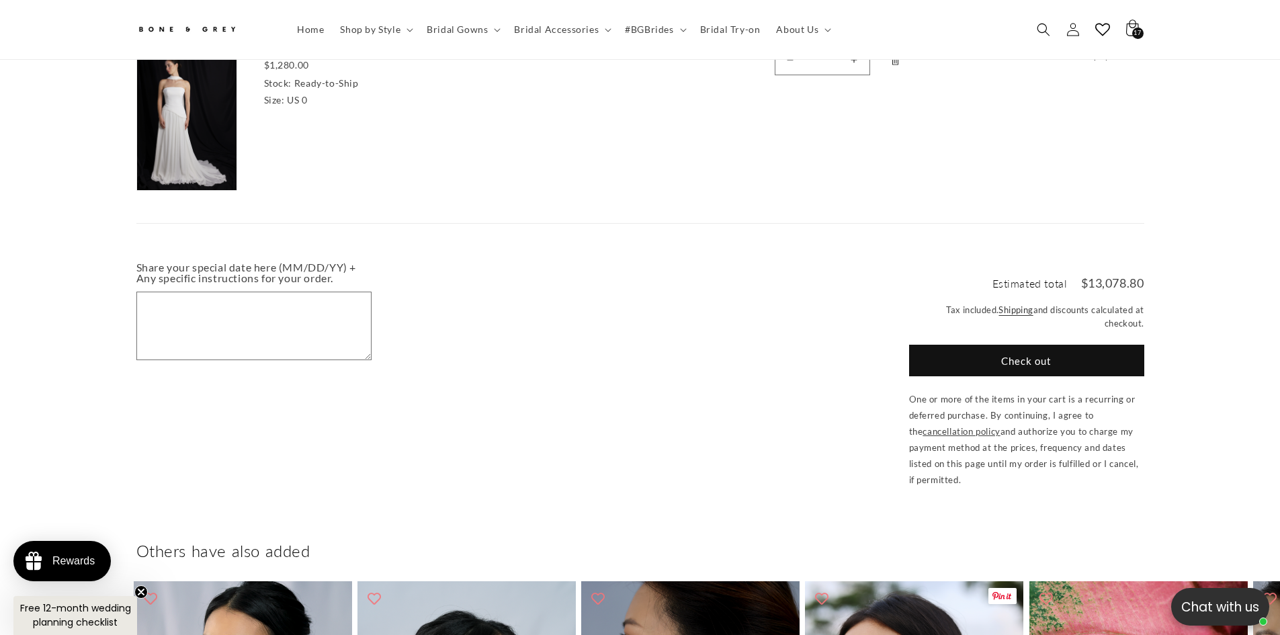
scroll to position [1271, 0]
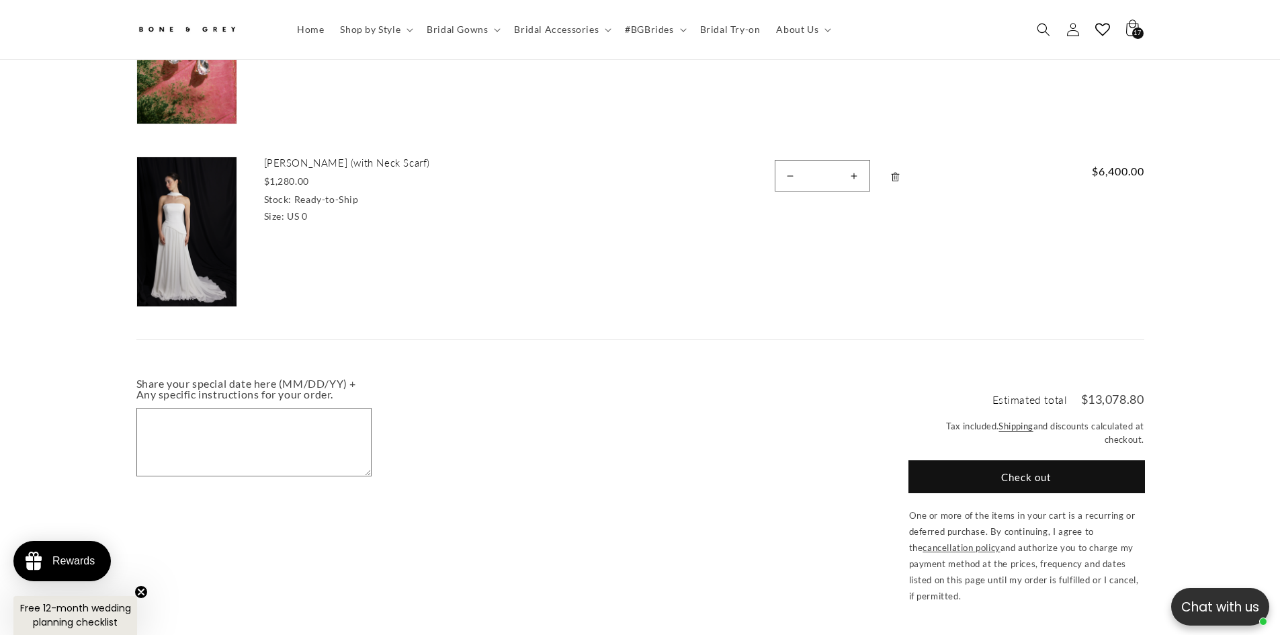
click at [1023, 466] on button "Check out" at bounding box center [1026, 477] width 235 height 32
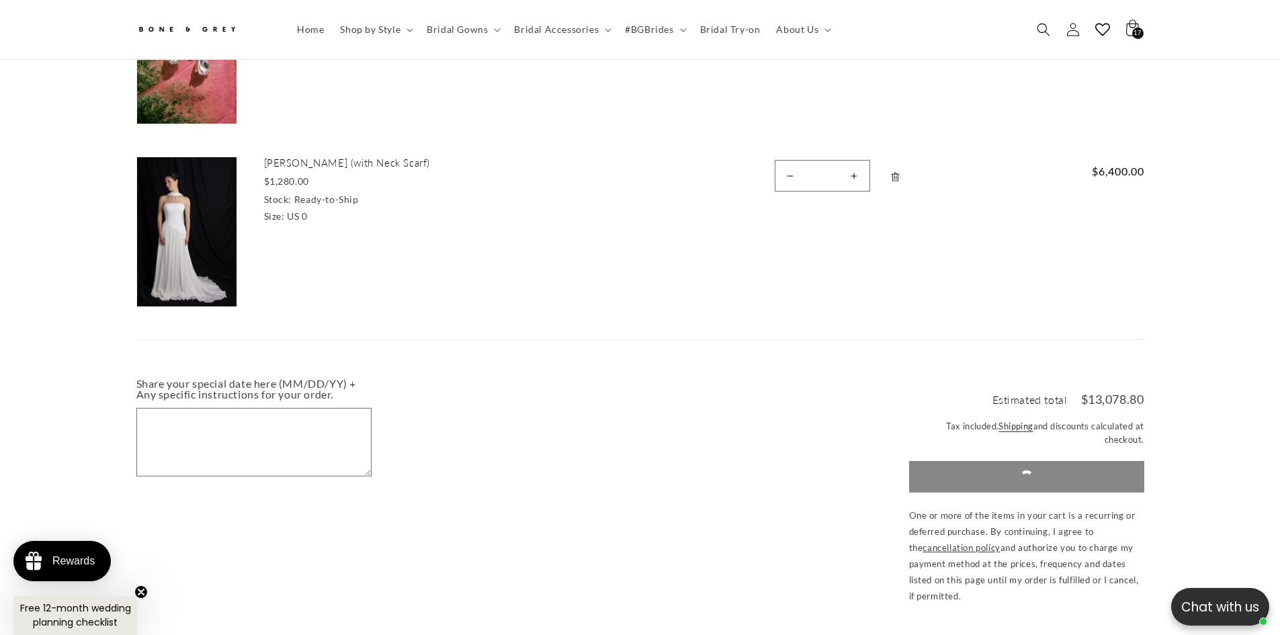
scroll to position [0, 370]
